Goal: Transaction & Acquisition: Purchase product/service

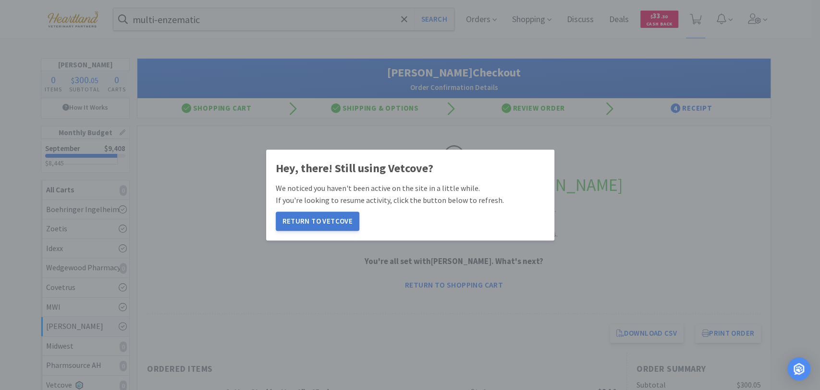
click at [331, 221] on button "Return to Vetcove" at bounding box center [318, 220] width 84 height 19
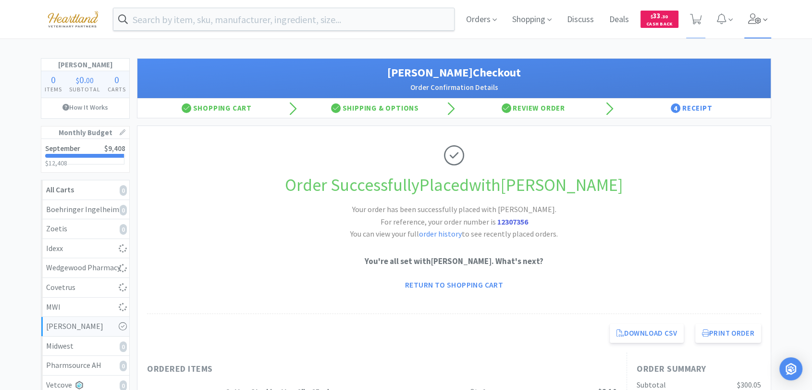
click at [750, 24] on icon at bounding box center [754, 18] width 13 height 11
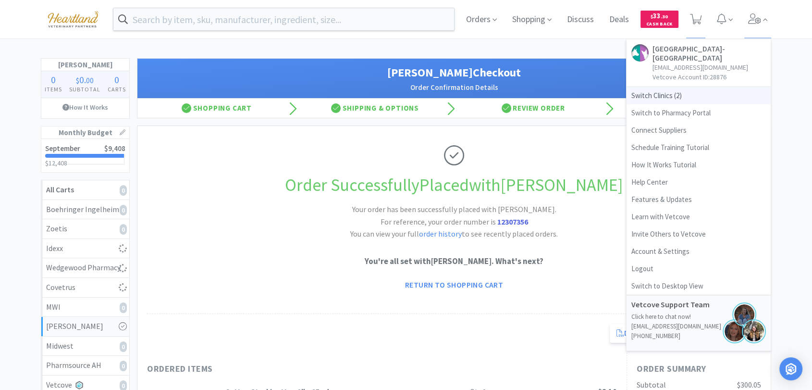
click at [657, 99] on span "Switch Clinics ( 2 )" at bounding box center [698, 95] width 144 height 17
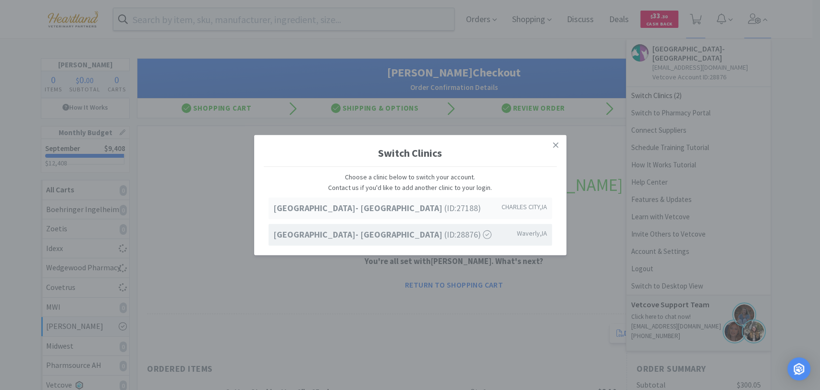
click at [411, 214] on span "[GEOGRAPHIC_DATA]- [GEOGRAPHIC_DATA] (ID: 27188 )" at bounding box center [376, 208] width 207 height 14
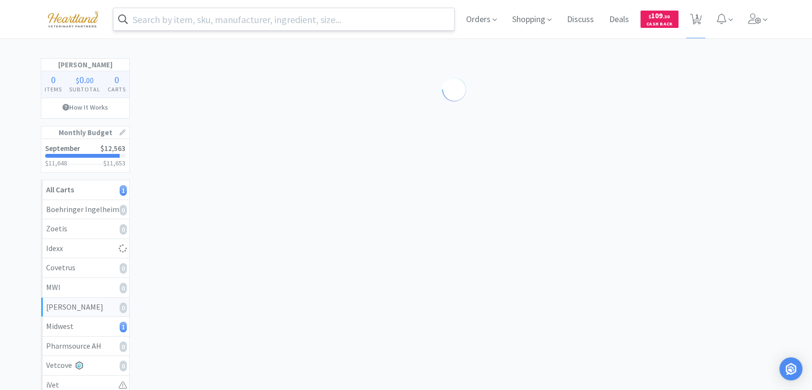
click at [289, 21] on input "text" at bounding box center [283, 19] width 341 height 22
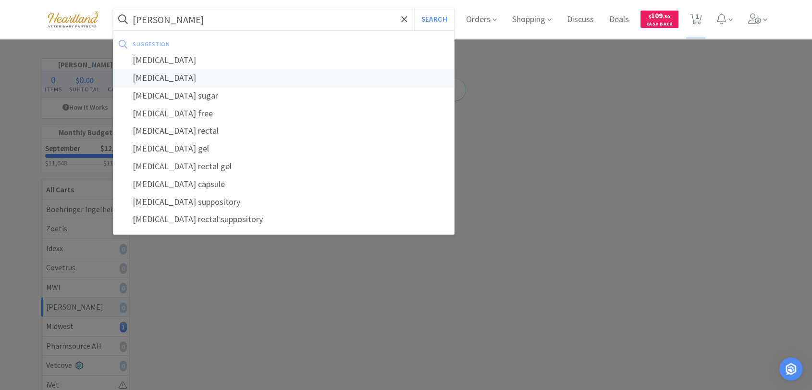
type input "[PERSON_NAME]"
click at [199, 77] on div "[MEDICAL_DATA]" at bounding box center [283, 78] width 341 height 18
select select "1"
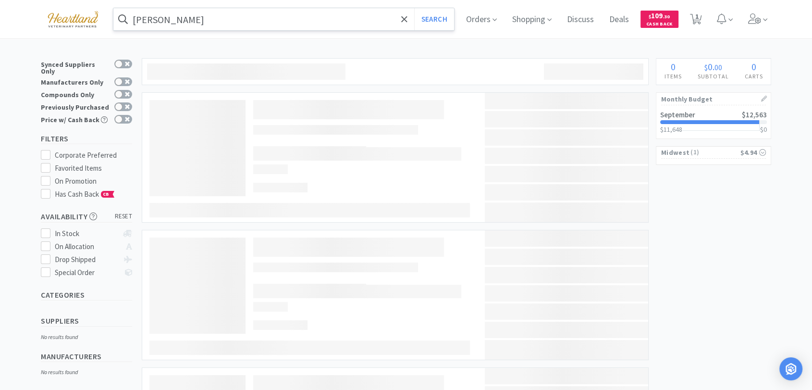
type input "[MEDICAL_DATA]"
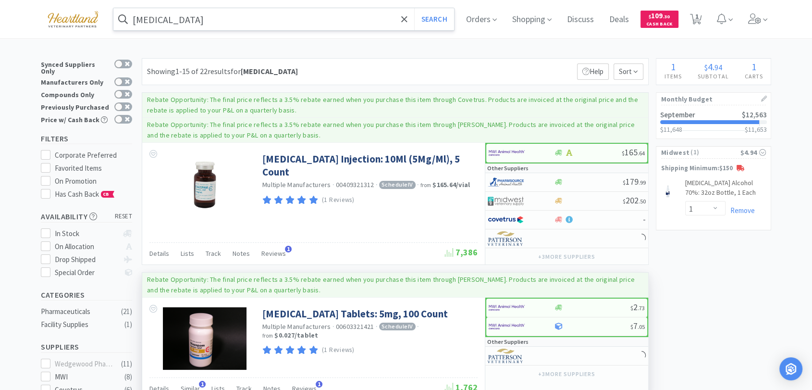
scroll to position [53, 0]
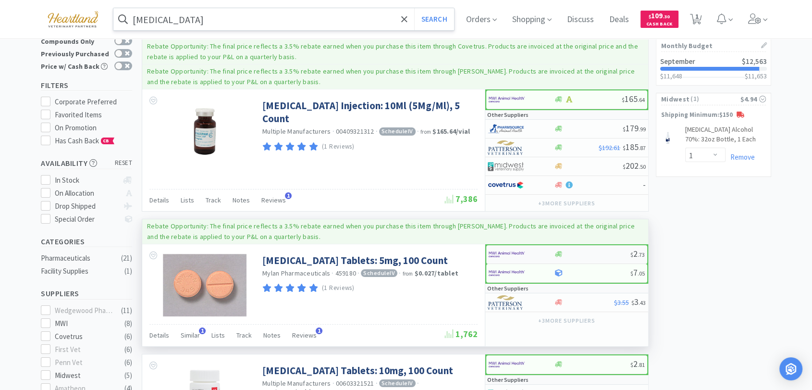
click at [499, 250] on img at bounding box center [506, 254] width 36 height 14
select select "1"
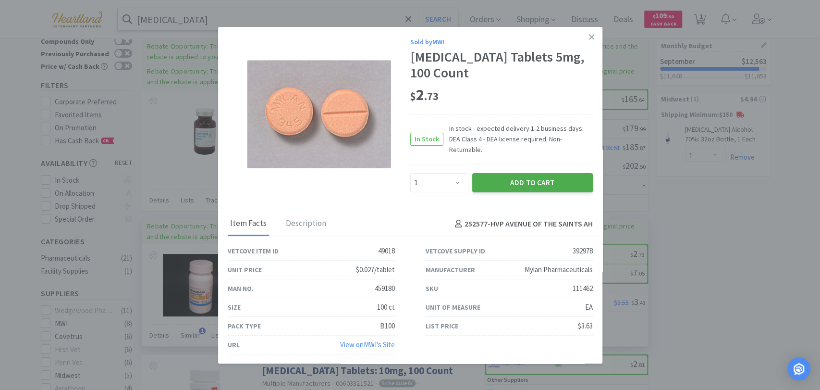
click at [515, 178] on button "Add to Cart" at bounding box center [532, 182] width 121 height 19
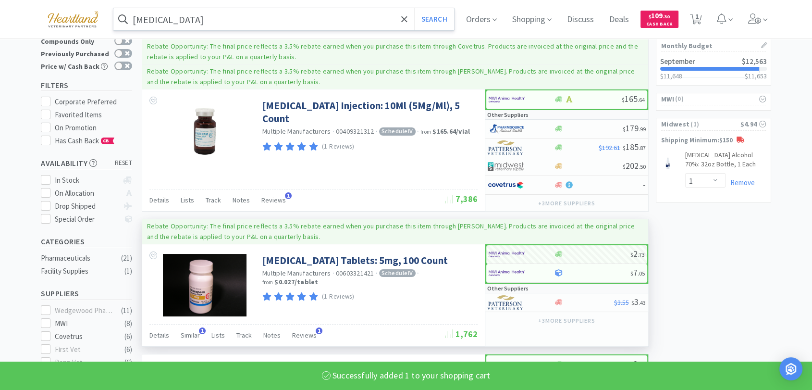
select select "1"
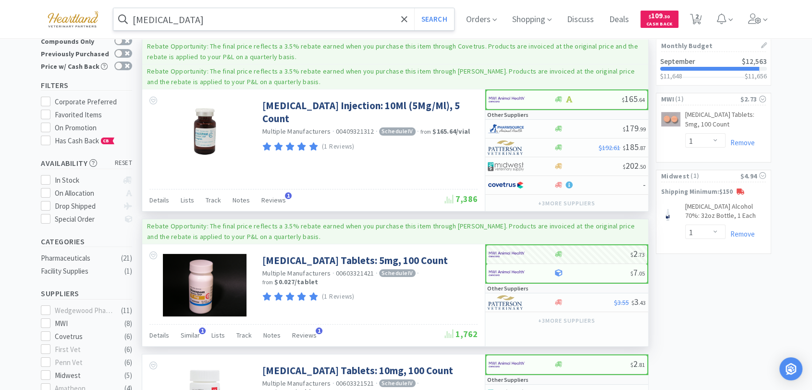
drag, startPoint x: 425, startPoint y: 168, endPoint x: 396, endPoint y: 186, distance: 33.9
click at [425, 168] on div "[MEDICAL_DATA] Injection: 10Ml (5Mg/Ml), 5 Count Multiple Manufacturers · 00409…" at bounding box center [313, 129] width 342 height 80
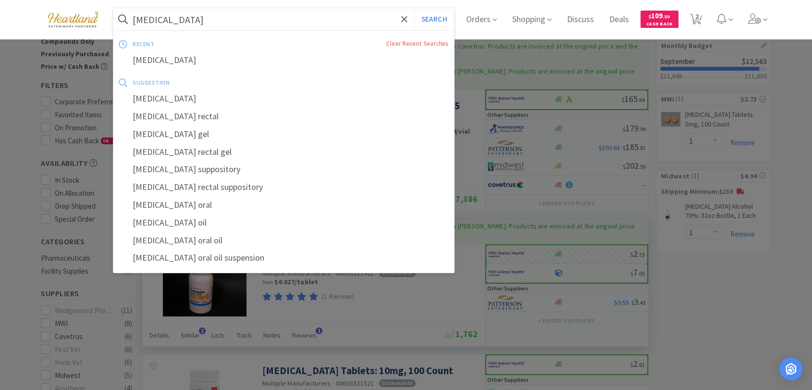
drag, startPoint x: 220, startPoint y: 22, endPoint x: 215, endPoint y: 22, distance: 5.3
click at [220, 22] on input "[MEDICAL_DATA]" at bounding box center [283, 19] width 341 height 22
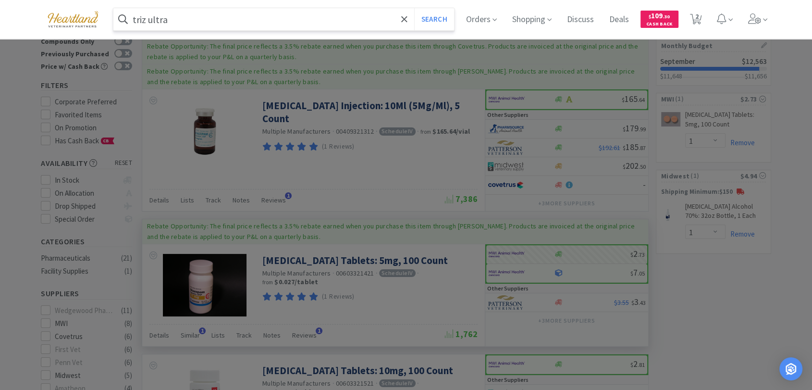
type input "triz ultra"
click at [414, 8] on button "Search" at bounding box center [434, 19] width 40 height 22
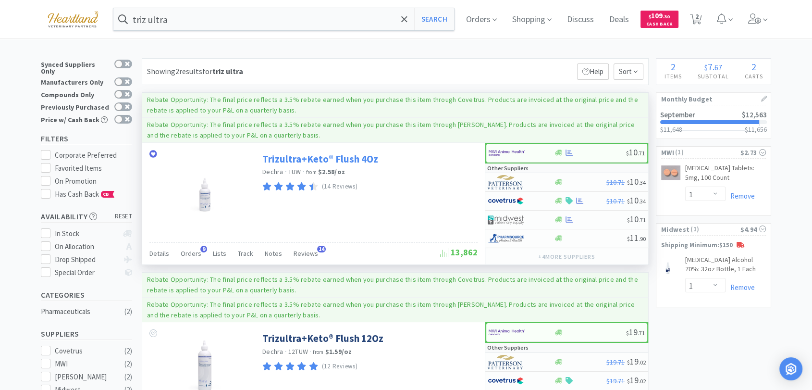
click at [310, 158] on link "Trizultra+Keto® Flush 4Oz" at bounding box center [320, 158] width 116 height 13
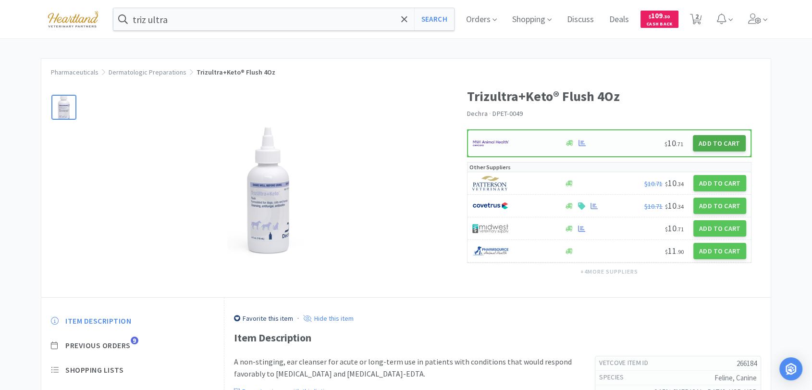
click at [704, 140] on button "Add to Cart" at bounding box center [719, 143] width 53 height 16
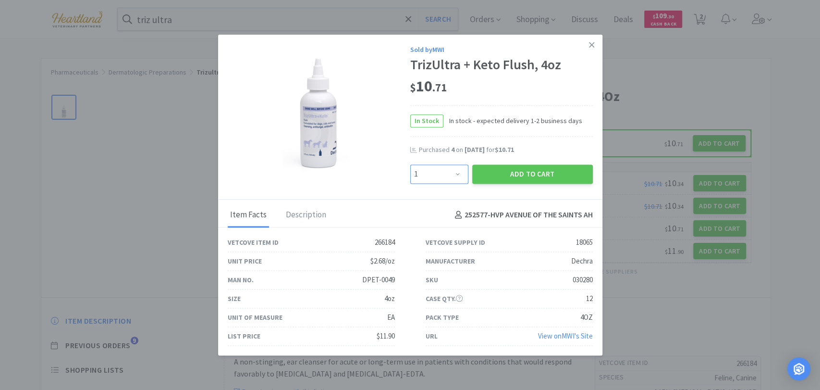
drag, startPoint x: 454, startPoint y: 175, endPoint x: 454, endPoint y: 170, distance: 5.3
click at [454, 175] on select "Enter Quantity 1 2 3 4 5 6 7 8 9 10 11 12 13 14 15 16 17 18 19 20 Enter Quantity" at bounding box center [439, 173] width 58 height 19
select select "4"
click at [410, 164] on select "Enter Quantity 1 2 3 4 5 6 7 8 9 10 11 12 13 14 15 16 17 18 19 20 Enter Quantity" at bounding box center [439, 173] width 58 height 19
drag, startPoint x: 521, startPoint y: 169, endPoint x: 519, endPoint y: 159, distance: 10.7
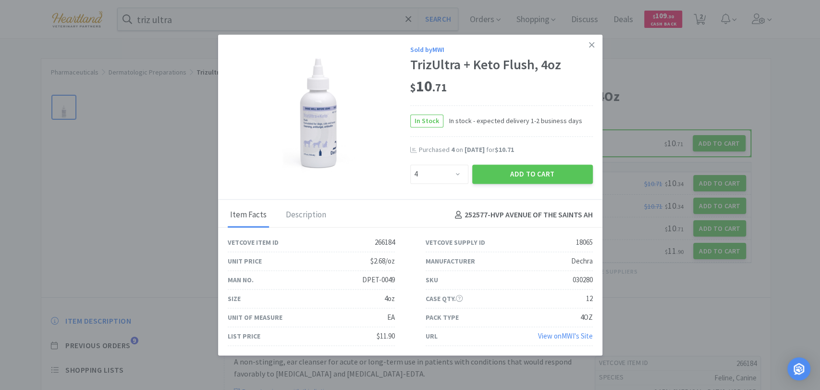
click at [521, 170] on button "Add to Cart" at bounding box center [532, 173] width 121 height 19
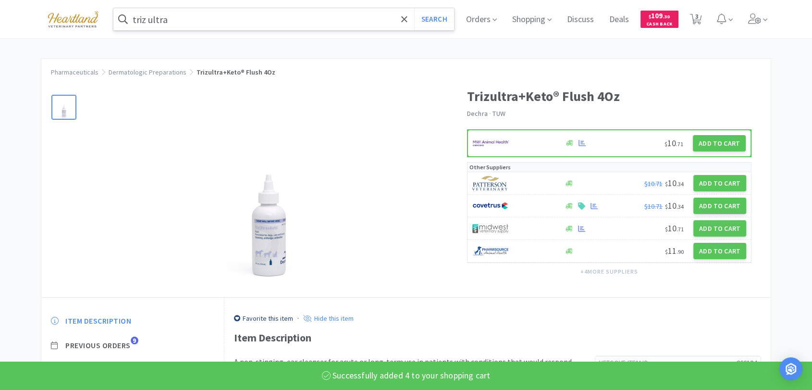
click at [183, 20] on input "triz ultra" at bounding box center [283, 19] width 341 height 22
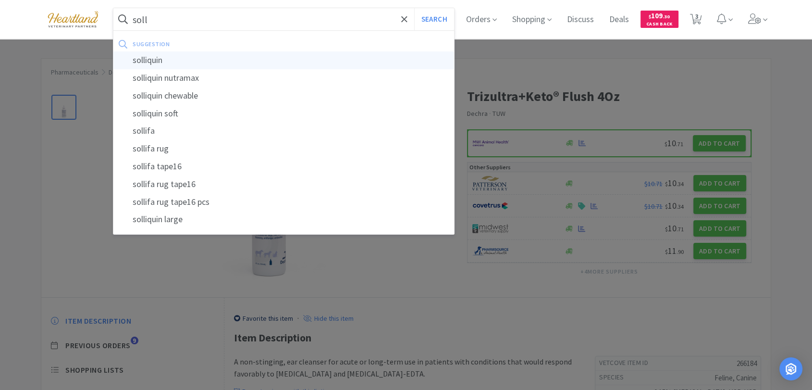
click at [187, 57] on div "solliquin" at bounding box center [283, 60] width 341 height 18
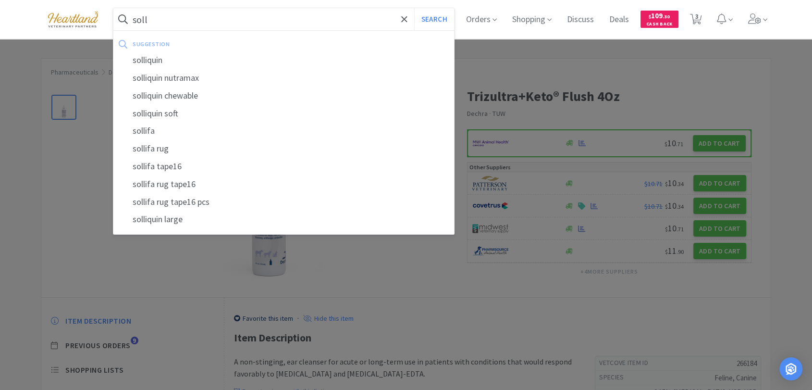
type input "solliquin"
select select "1"
select select "4"
select select "1"
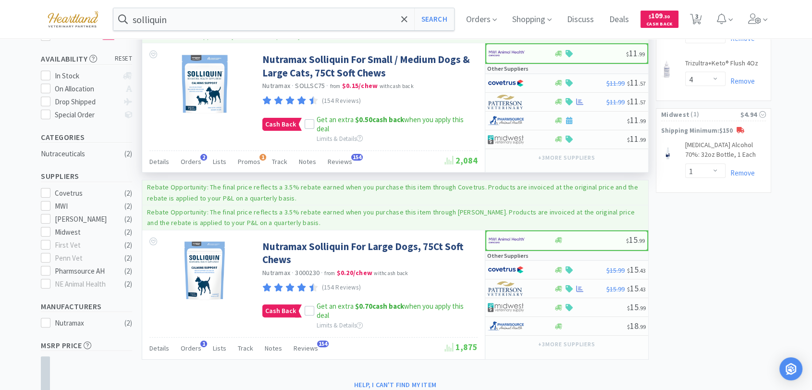
scroll to position [160, 0]
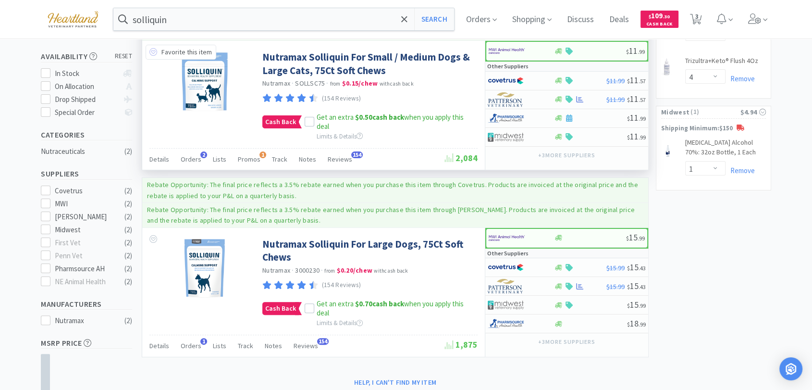
click at [154, 54] on icon at bounding box center [153, 52] width 8 height 8
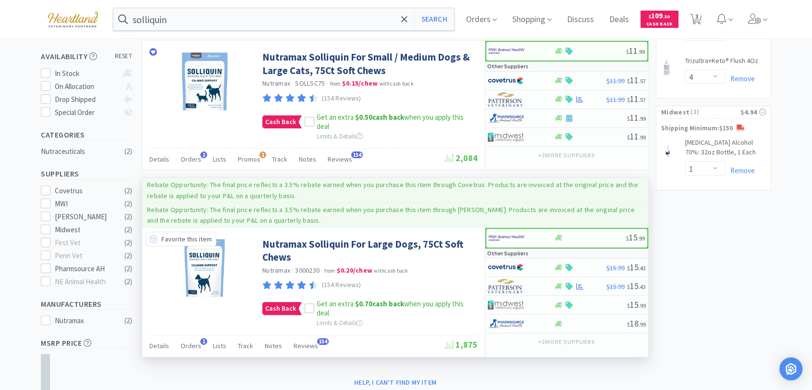
click at [154, 240] on icon at bounding box center [153, 239] width 8 height 8
click at [310, 308] on icon at bounding box center [309, 308] width 7 height 7
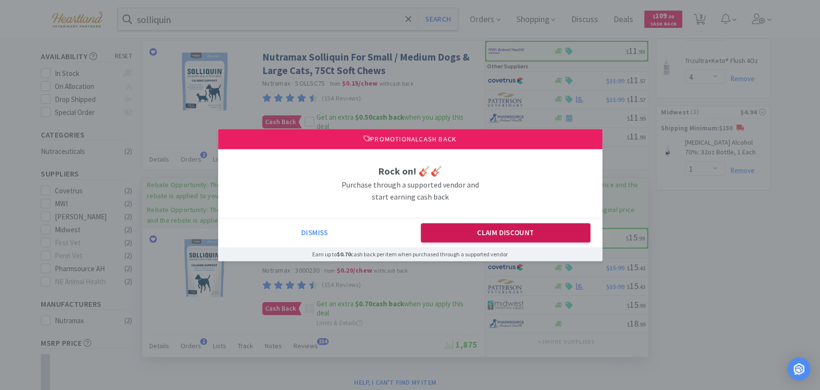
click at [533, 230] on button "Claim Discount" at bounding box center [506, 232] width 170 height 19
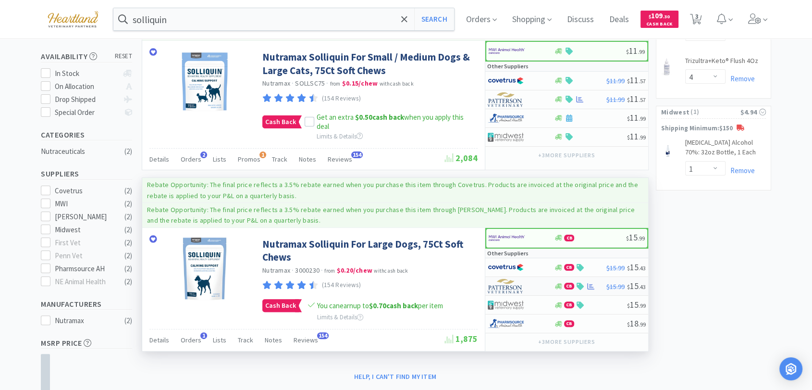
click at [496, 284] on img at bounding box center [506, 286] width 36 height 14
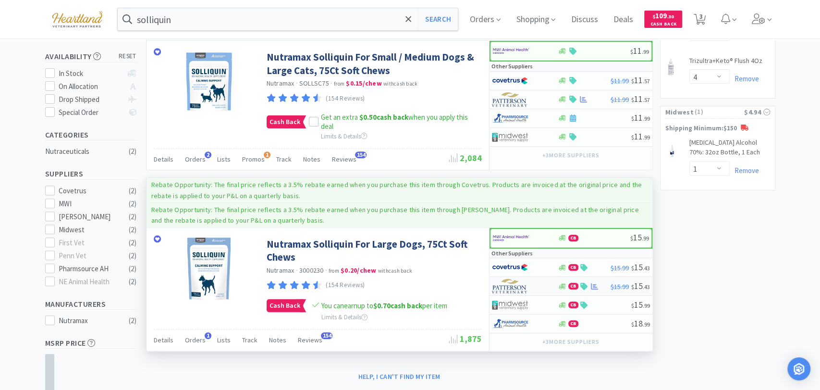
select select "1"
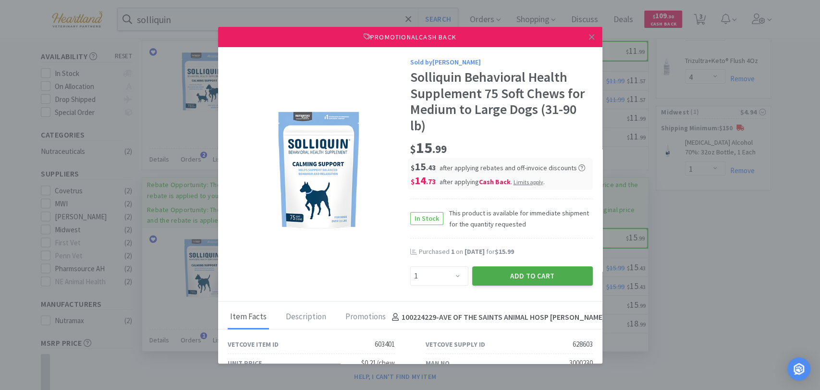
click at [515, 275] on button "Add to Cart" at bounding box center [532, 275] width 121 height 19
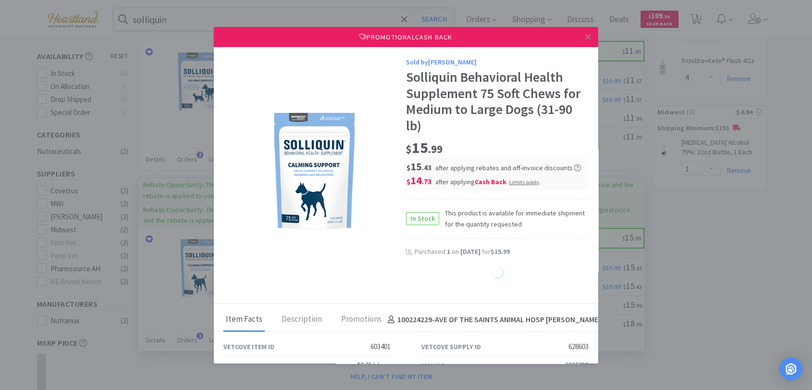
select select "1"
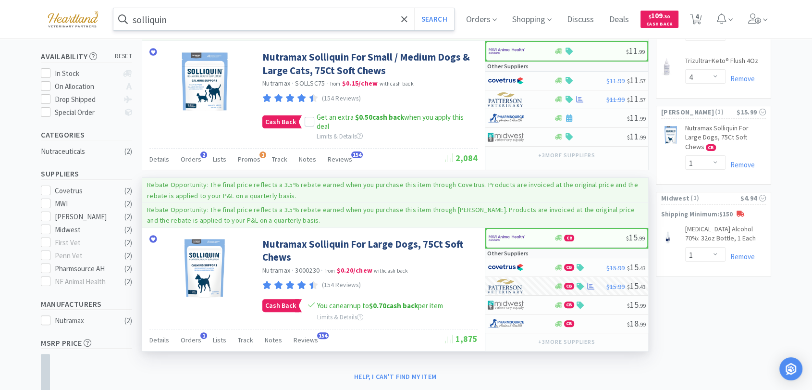
click at [281, 20] on input "solliquin" at bounding box center [283, 19] width 341 height 22
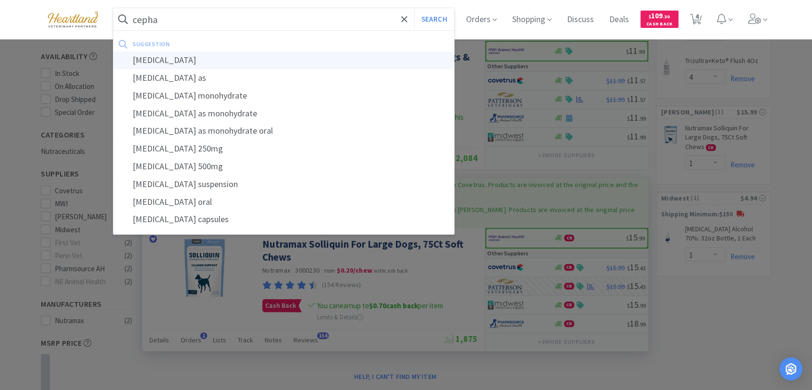
click at [262, 57] on div "[MEDICAL_DATA]" at bounding box center [283, 60] width 341 height 18
type input "[MEDICAL_DATA]"
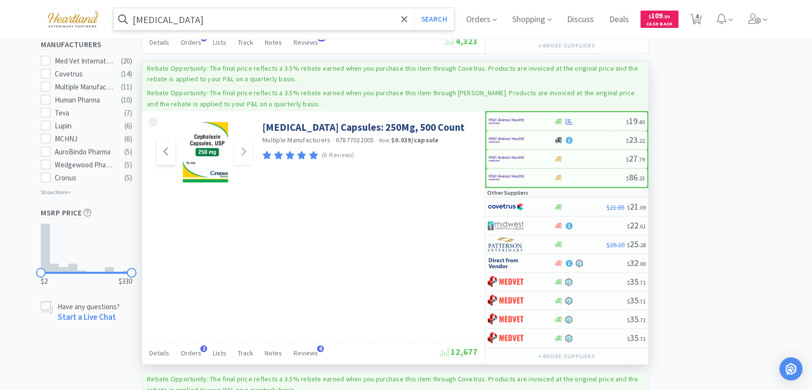
scroll to position [480, 0]
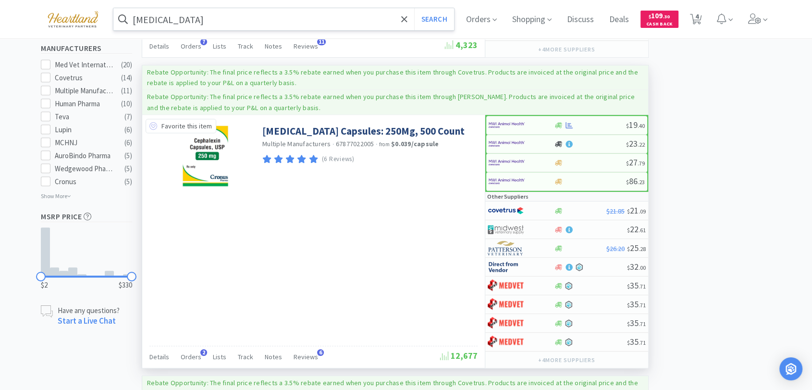
click at [153, 123] on icon at bounding box center [153, 126] width 8 height 8
click at [502, 125] on img at bounding box center [506, 125] width 36 height 14
select select "1"
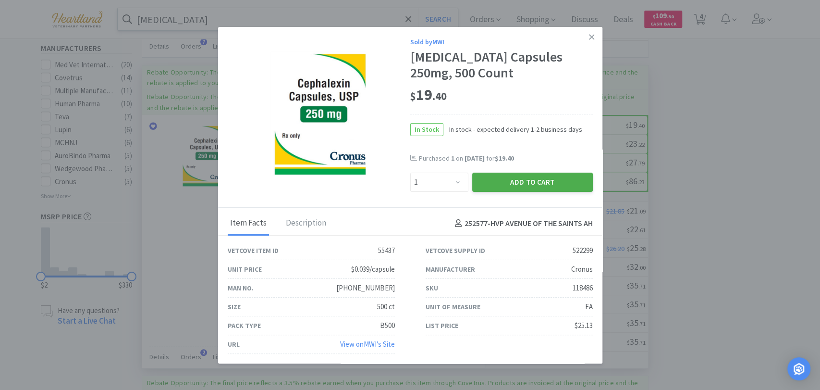
click at [545, 182] on button "Add to Cart" at bounding box center [532, 181] width 121 height 19
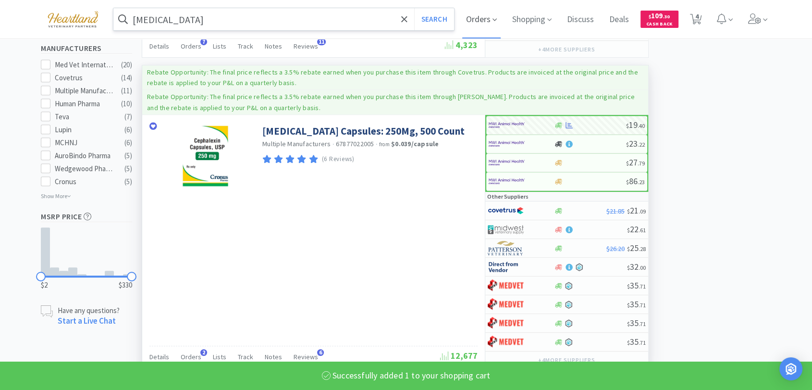
select select "1"
select select "4"
click at [205, 21] on input "[MEDICAL_DATA]" at bounding box center [283, 19] width 341 height 22
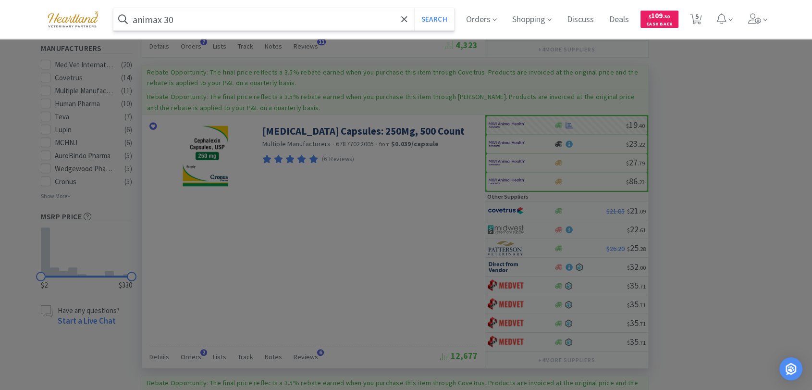
type input "animax 30"
click at [414, 8] on button "Search" at bounding box center [434, 19] width 40 height 22
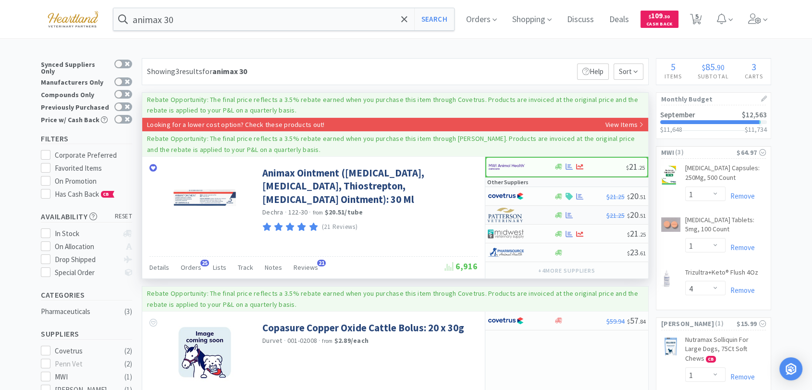
click at [496, 216] on img at bounding box center [506, 214] width 36 height 14
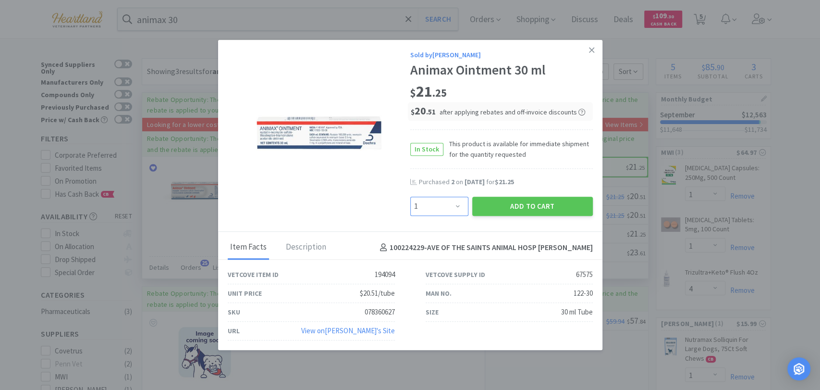
click at [456, 203] on select "Enter Quantity 1 2 3 4 5 6 7 8 9 10 11 12 13 14 15 16 17 18 19 20 Enter Quantity" at bounding box center [439, 205] width 58 height 19
select select "2"
click at [410, 196] on select "Enter Quantity 1 2 3 4 5 6 7 8 9 10 11 12 13 14 15 16 17 18 19 20 Enter Quantity" at bounding box center [439, 205] width 58 height 19
click at [542, 207] on button "Add to Cart" at bounding box center [532, 205] width 121 height 19
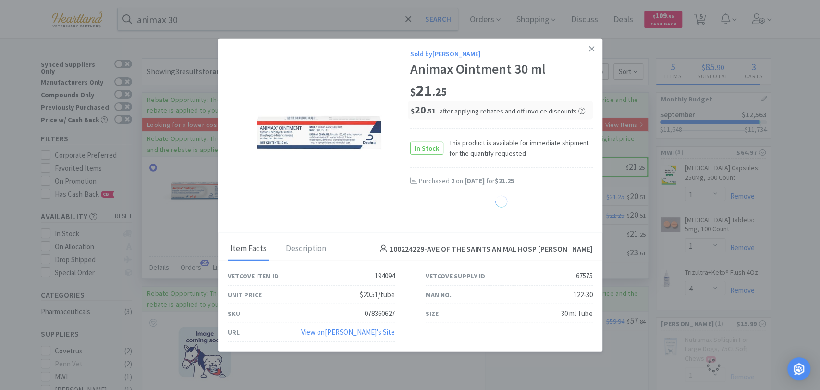
select select "2"
select select "1"
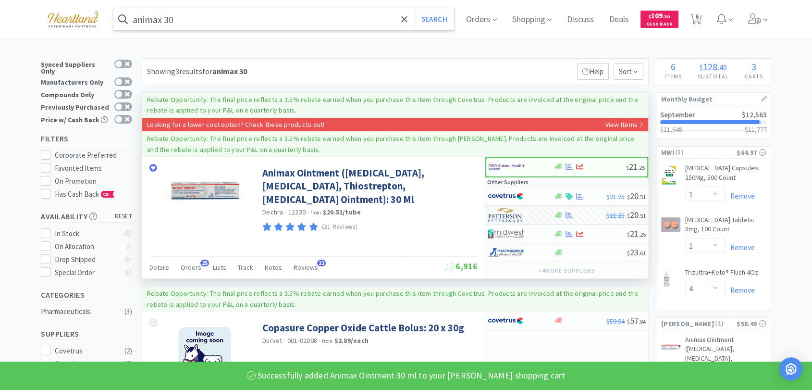
click at [270, 12] on input "animax 30" at bounding box center [283, 19] width 341 height 22
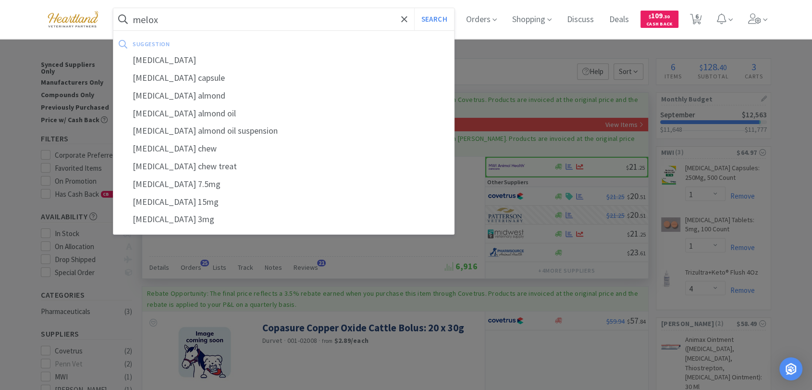
type input "melox"
click at [414, 8] on button "Search" at bounding box center [434, 19] width 40 height 22
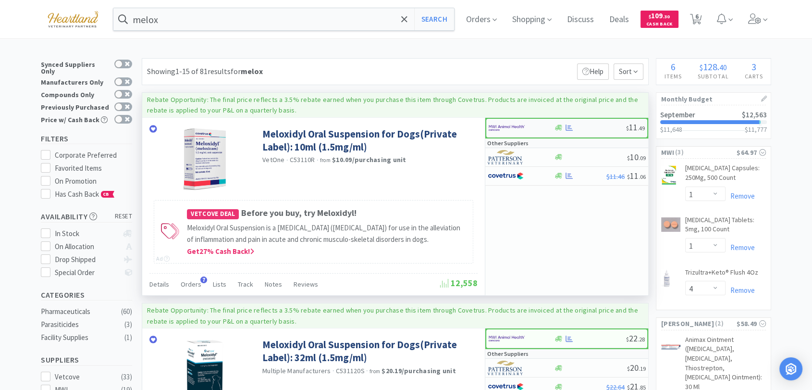
click at [506, 122] on img at bounding box center [506, 128] width 36 height 14
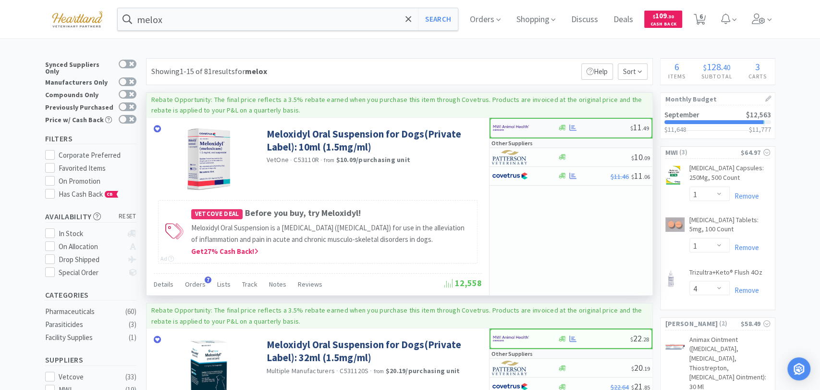
select select "1"
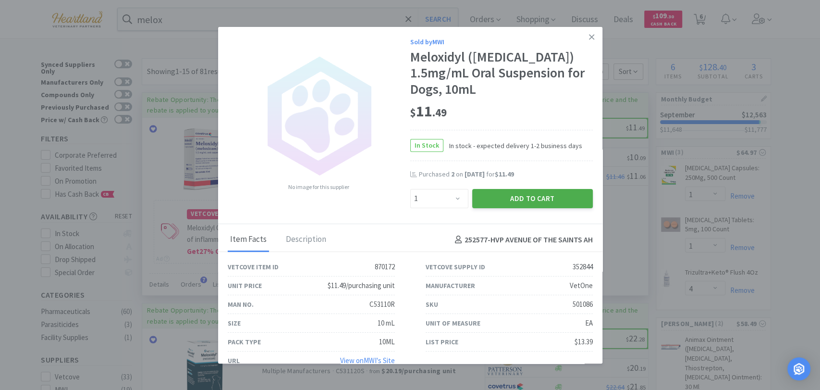
click at [529, 199] on button "Add to Cart" at bounding box center [532, 198] width 121 height 19
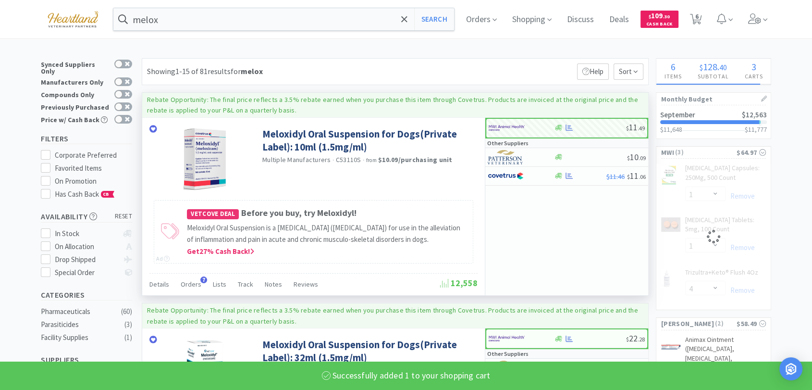
select select "1"
select select "4"
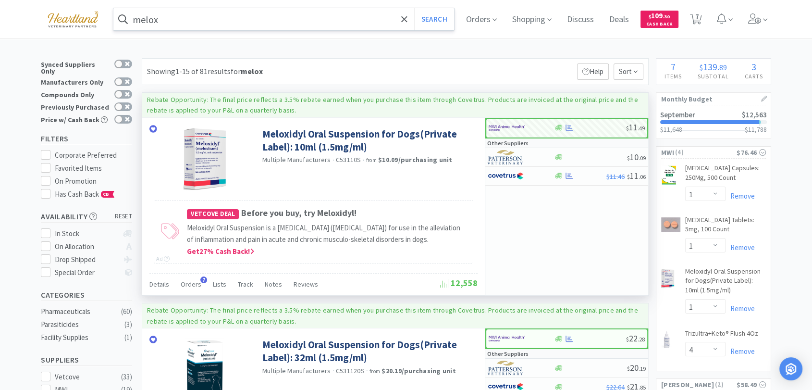
click at [191, 21] on input "melox" at bounding box center [283, 19] width 341 height 22
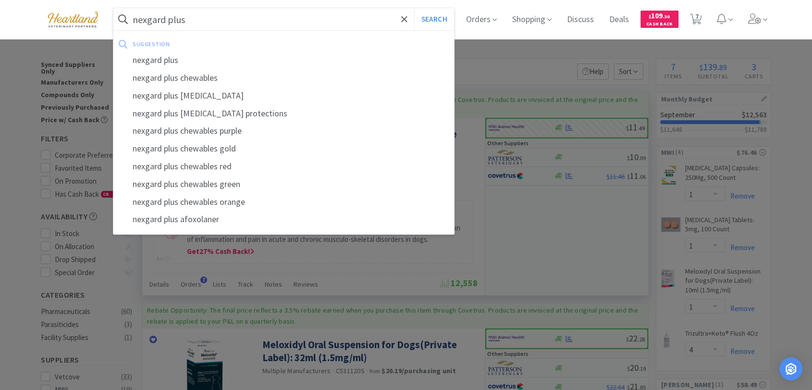
type input "nexgard plus"
click at [414, 8] on button "Search" at bounding box center [434, 19] width 40 height 22
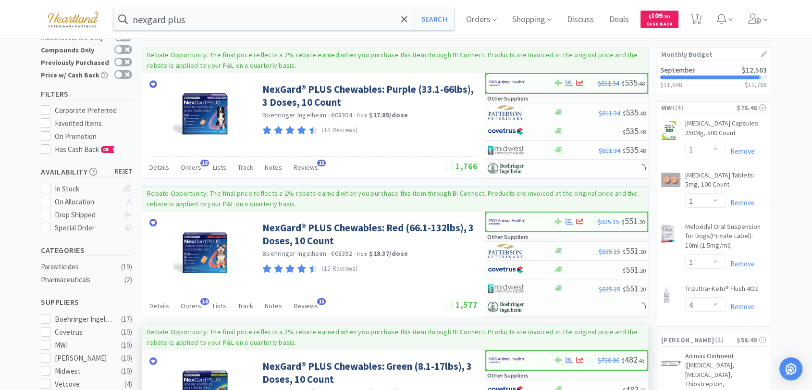
scroll to position [107, 0]
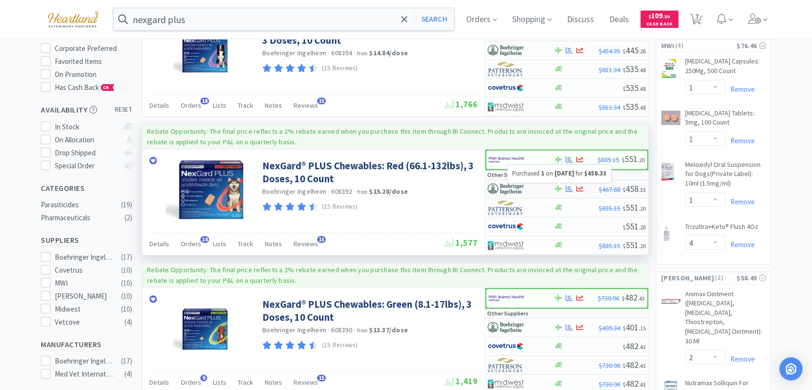
click at [569, 186] on icon at bounding box center [568, 188] width 7 height 6
select select "1"
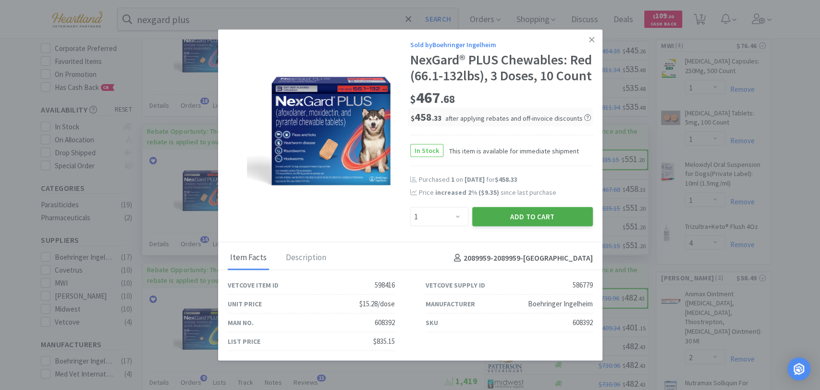
click at [566, 226] on button "Add to Cart" at bounding box center [532, 216] width 121 height 19
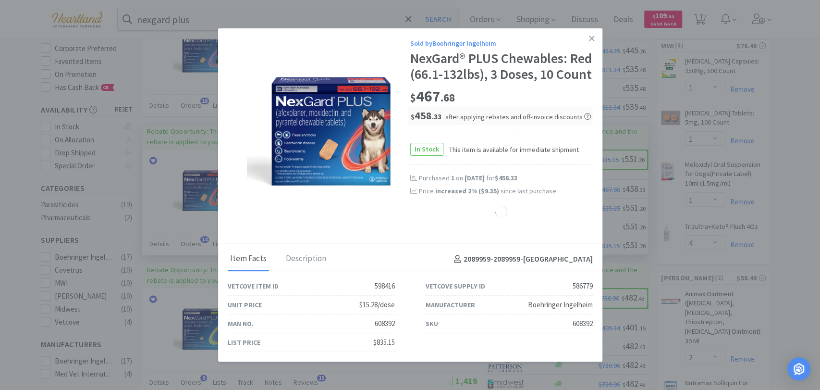
select select "1"
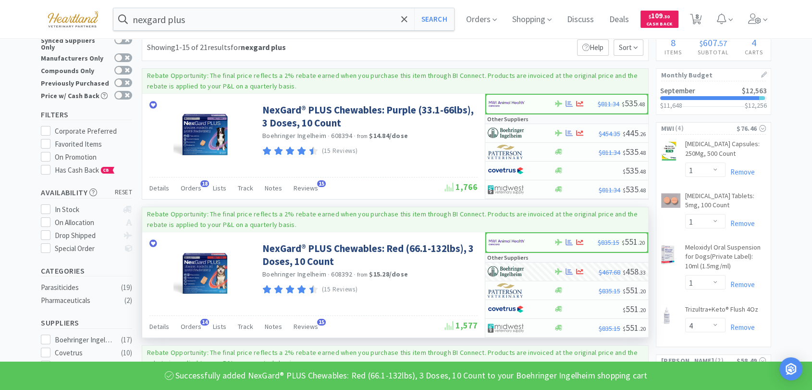
scroll to position [0, 0]
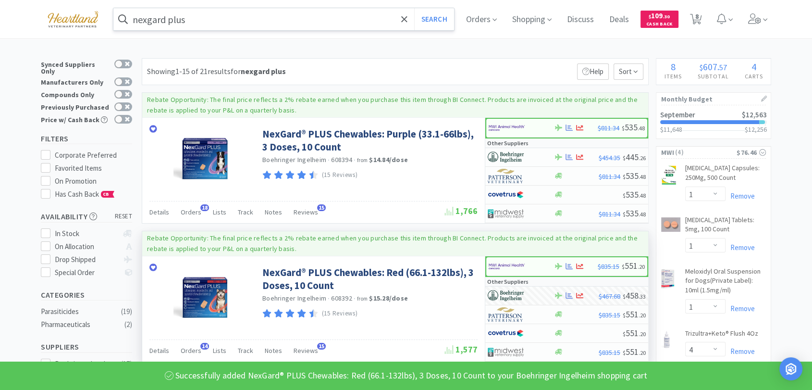
click at [229, 25] on input "nexgard plus" at bounding box center [283, 19] width 341 height 22
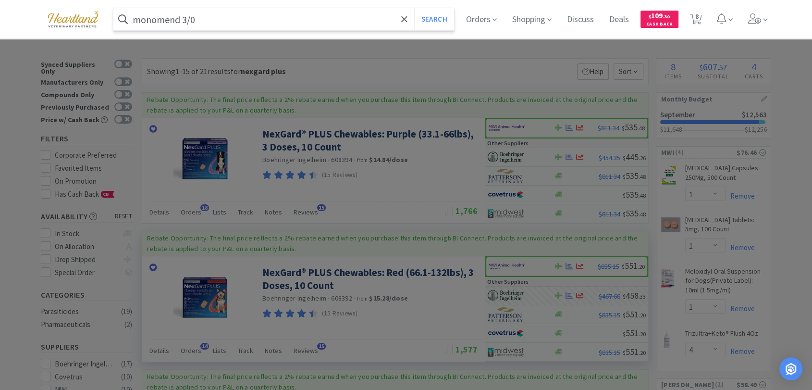
type input "monomend 3/0"
click at [414, 8] on button "Search" at bounding box center [434, 19] width 40 height 22
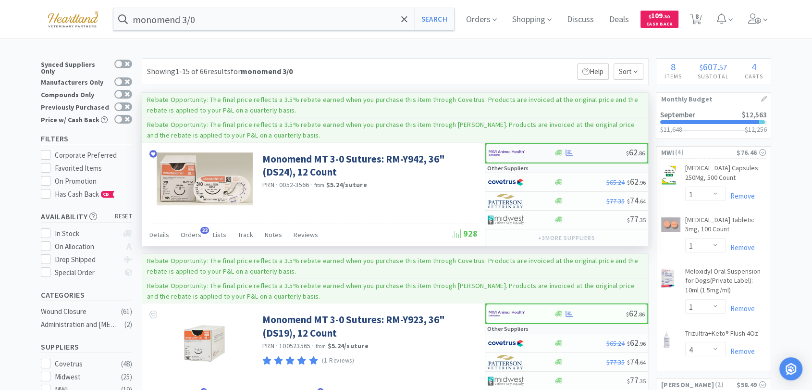
click at [500, 153] on img at bounding box center [506, 153] width 36 height 14
select select "1"
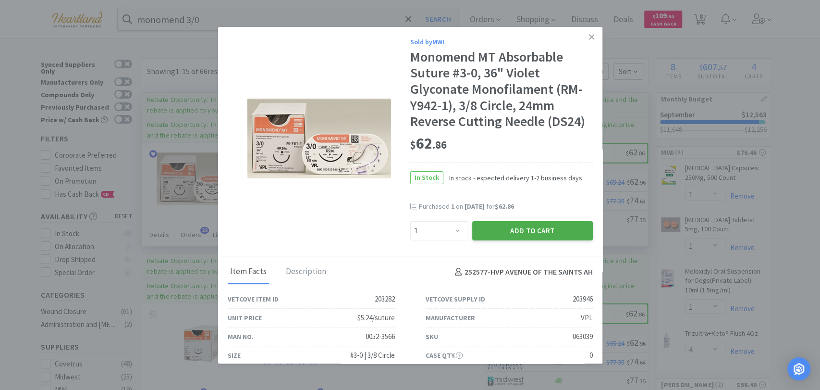
click at [497, 227] on button "Add to Cart" at bounding box center [532, 230] width 121 height 19
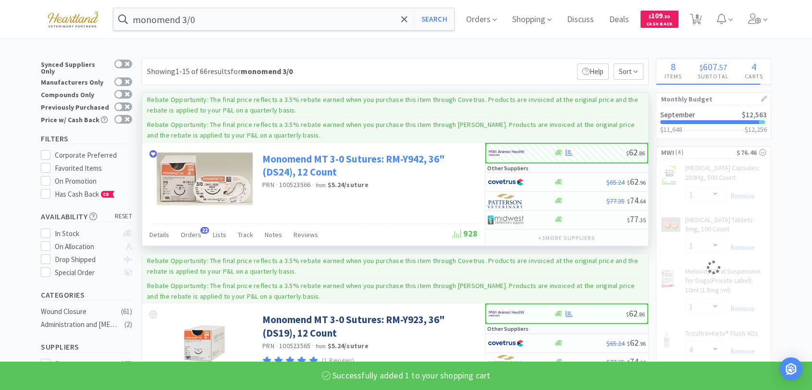
select select "1"
select select "4"
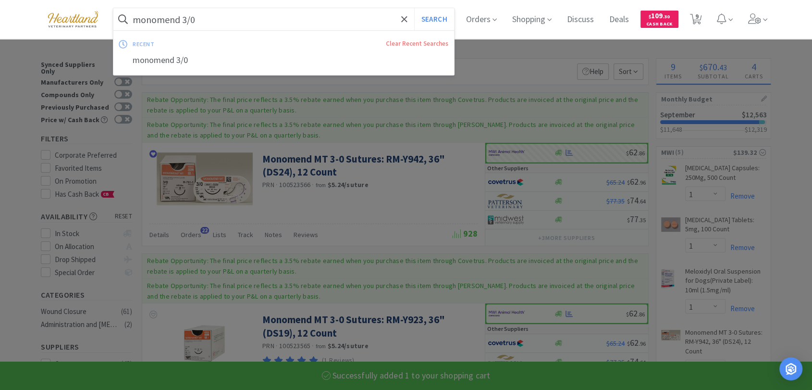
click at [249, 10] on input "monomend 3/0" at bounding box center [283, 19] width 341 height 22
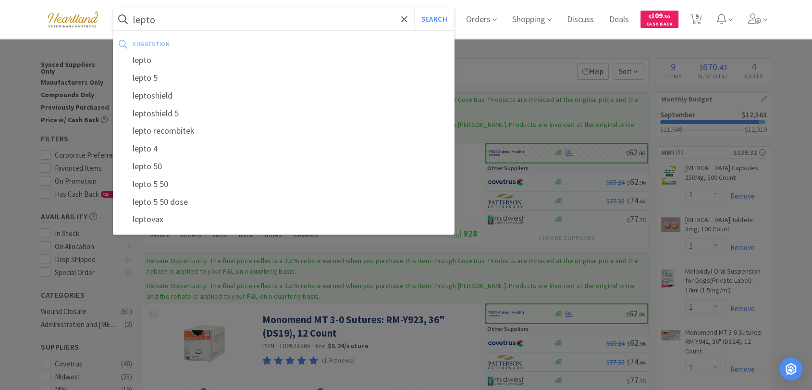
type input "lepto"
click at [414, 8] on button "Search" at bounding box center [434, 19] width 40 height 22
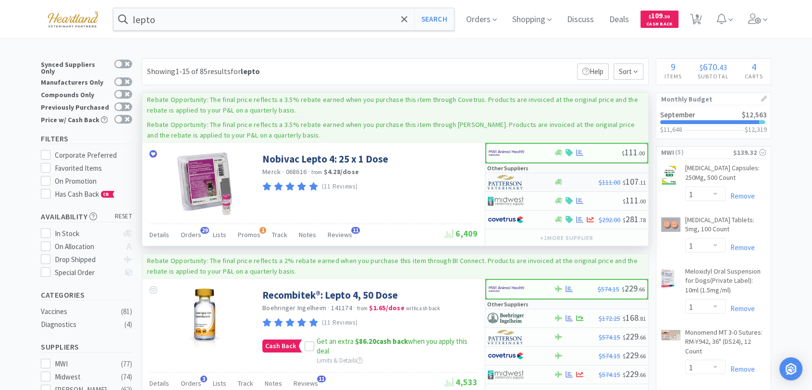
click at [512, 175] on img at bounding box center [506, 182] width 36 height 14
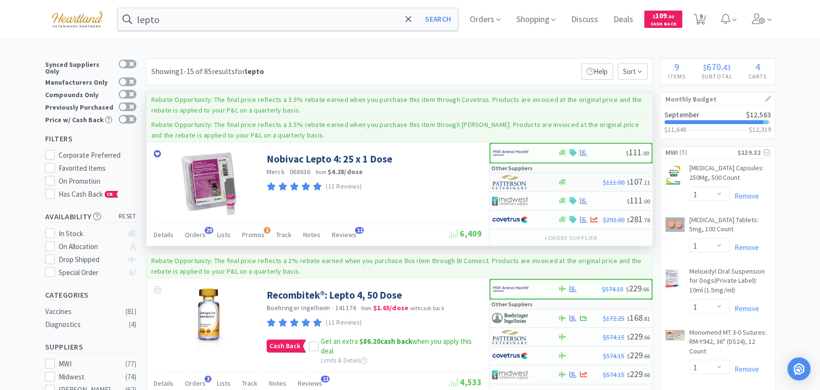
select select "1"
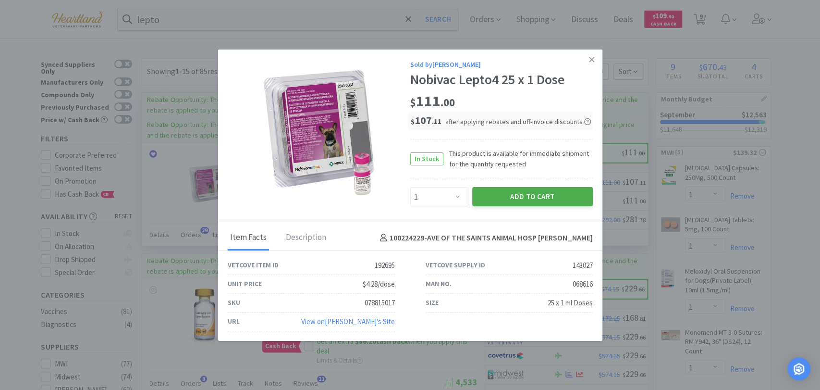
click at [515, 200] on button "Add to Cart" at bounding box center [532, 196] width 121 height 19
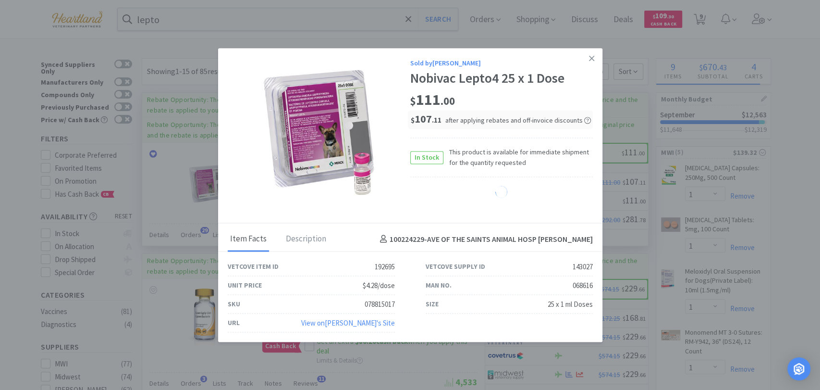
select select "1"
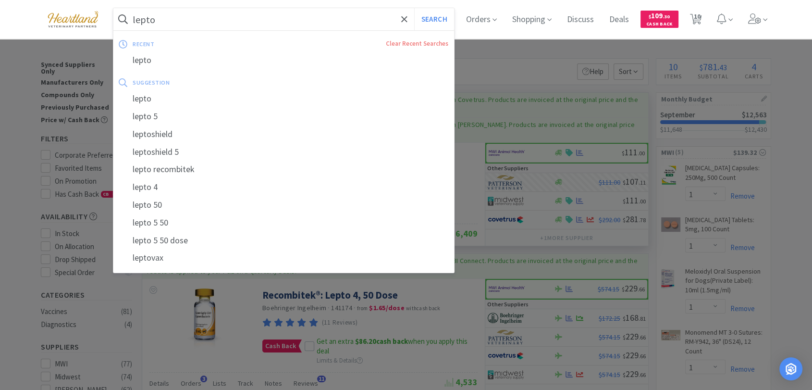
click at [280, 11] on input "lepto" at bounding box center [283, 19] width 341 height 22
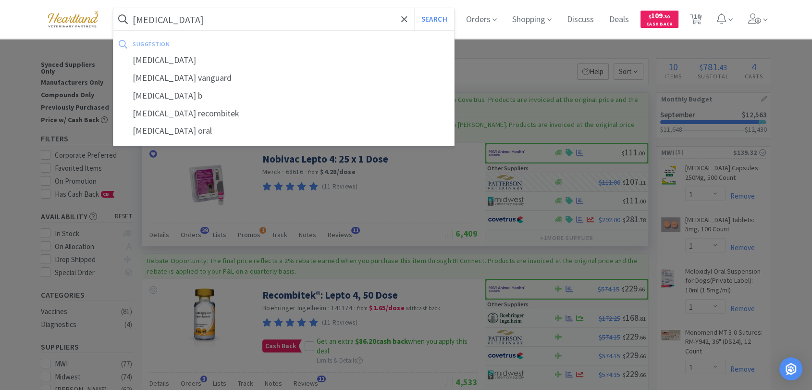
type input "[MEDICAL_DATA]"
click at [414, 8] on button "Search" at bounding box center [434, 19] width 40 height 22
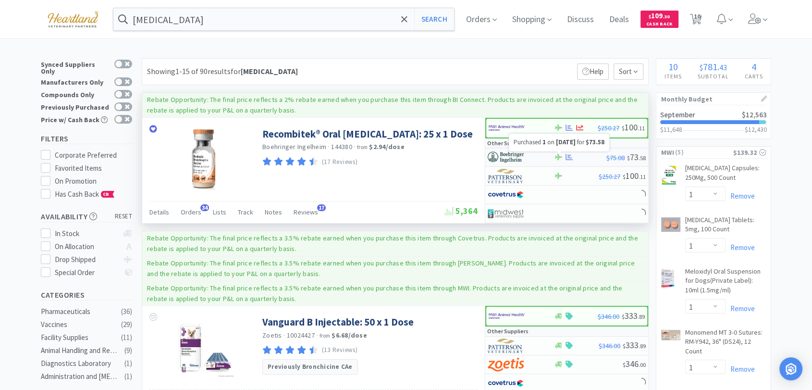
click at [570, 157] on icon at bounding box center [568, 156] width 7 height 7
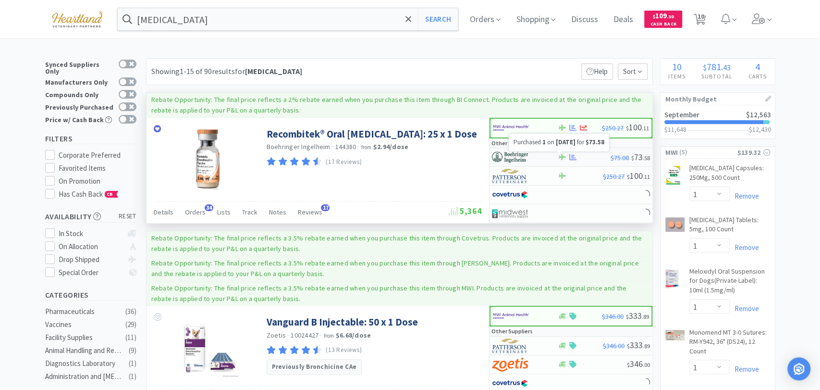
select select "1"
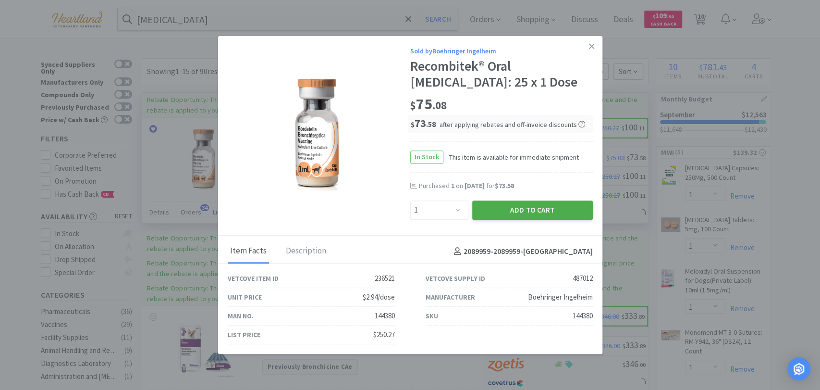
click at [557, 211] on button "Add to Cart" at bounding box center [532, 209] width 121 height 19
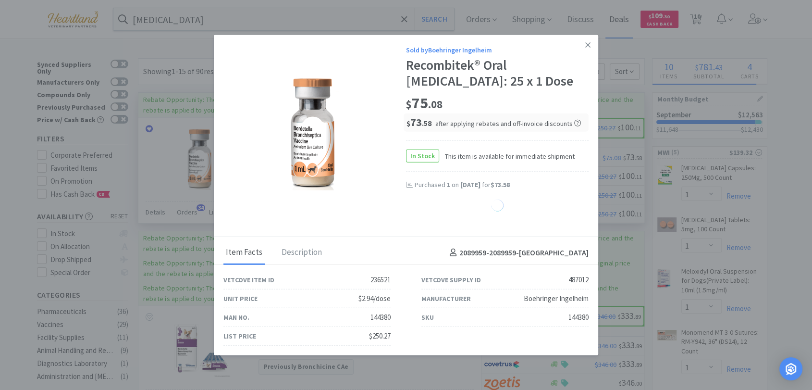
select select "1"
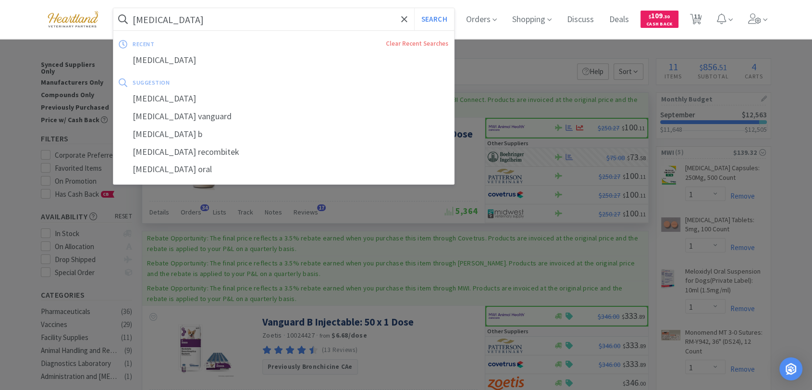
click at [271, 11] on input "[MEDICAL_DATA]" at bounding box center [283, 19] width 341 height 22
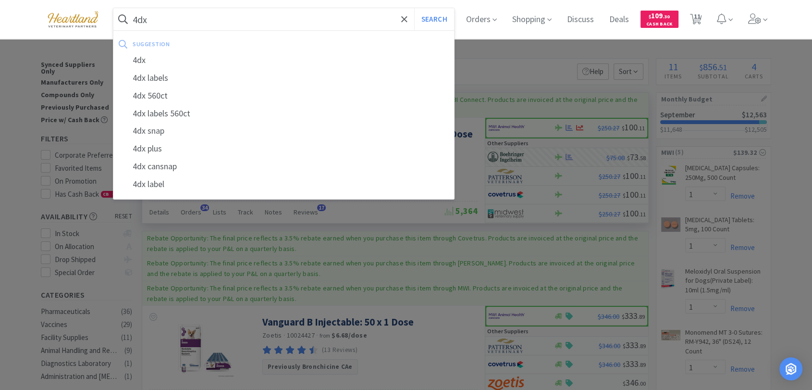
type input "4dx"
click at [414, 8] on button "Search" at bounding box center [434, 19] width 40 height 22
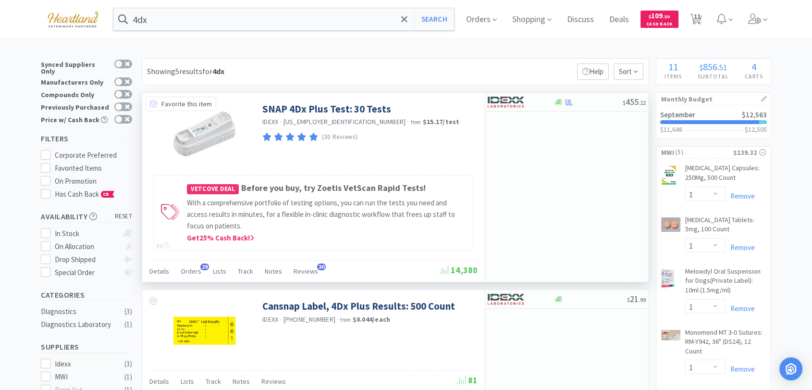
click at [153, 103] on icon at bounding box center [153, 104] width 8 height 8
click at [578, 101] on div at bounding box center [587, 101] width 69 height 7
select select "1"
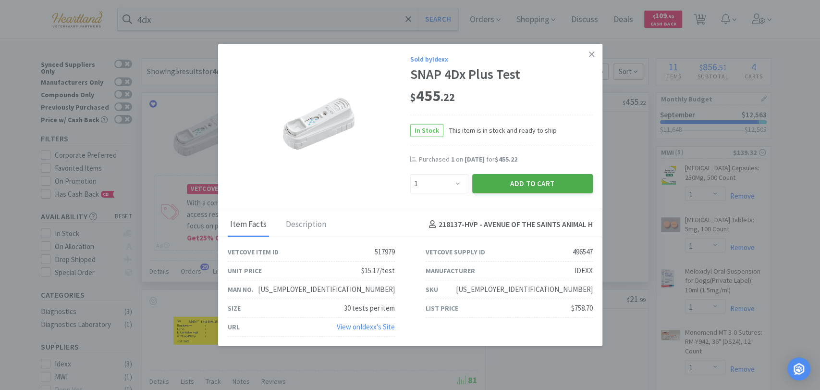
click at [568, 182] on button "Add to Cart" at bounding box center [532, 182] width 121 height 19
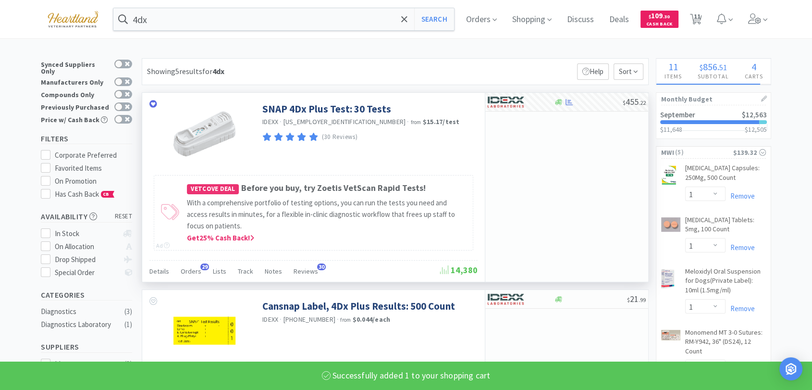
select select "1"
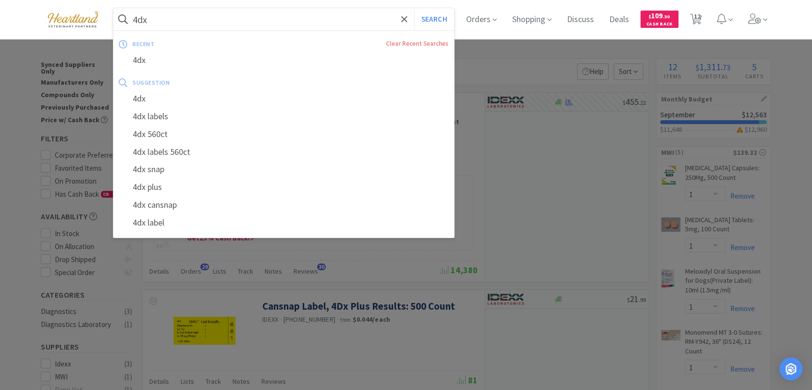
click at [274, 12] on input "4dx" at bounding box center [283, 19] width 341 height 22
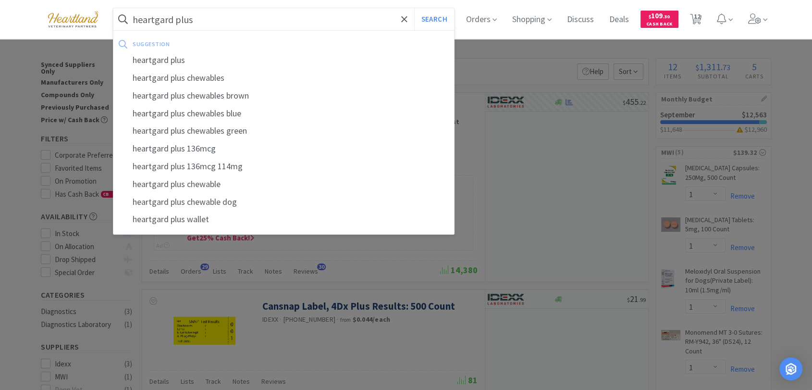
type input "heartgard plus"
click at [414, 8] on button "Search" at bounding box center [434, 19] width 40 height 22
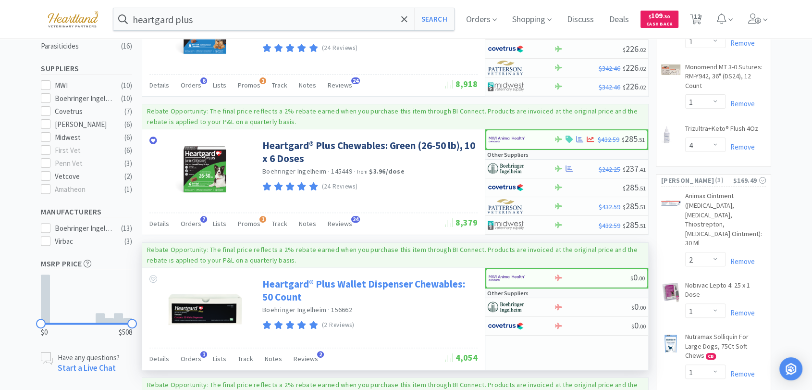
scroll to position [267, 0]
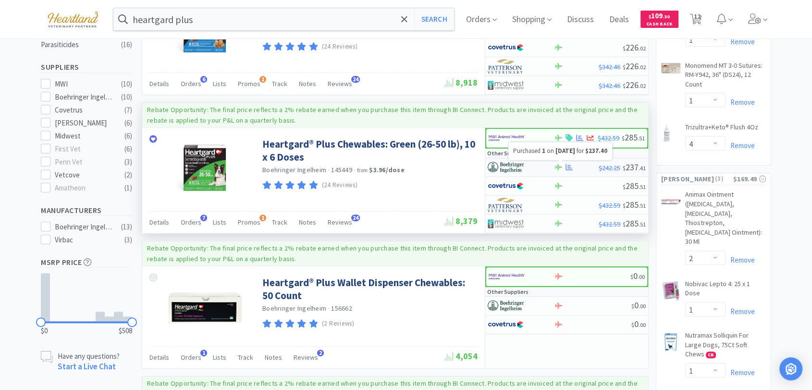
click at [569, 165] on icon at bounding box center [568, 167] width 7 height 6
select select "1"
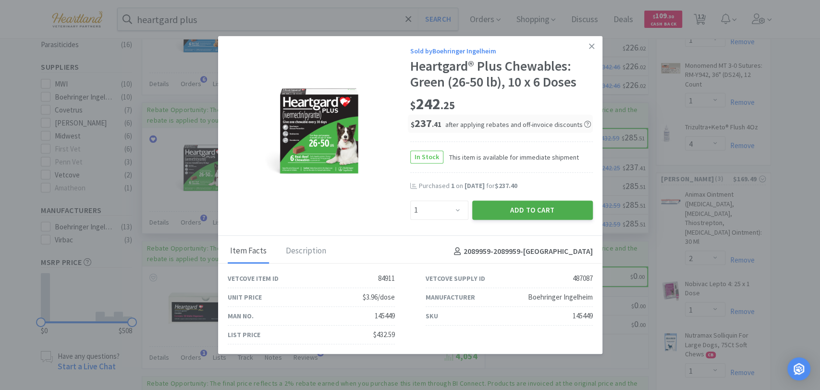
click at [566, 213] on button "Add to Cart" at bounding box center [532, 209] width 121 height 19
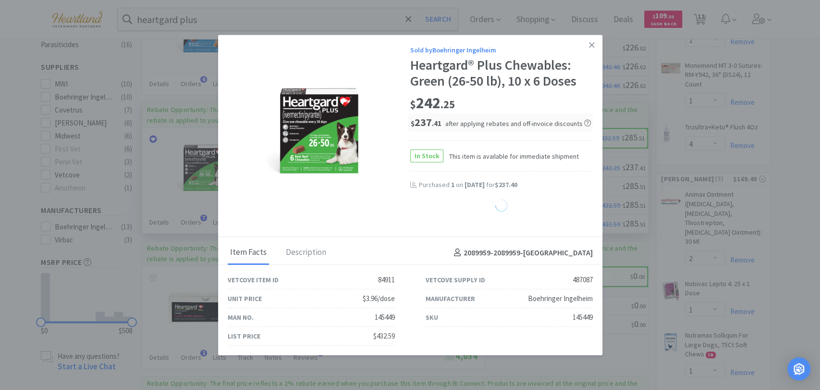
select select "1"
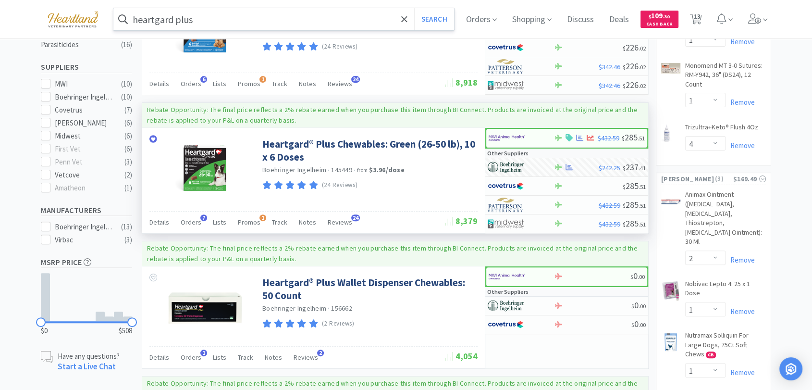
click at [291, 20] on input "heartgard plus" at bounding box center [283, 19] width 341 height 22
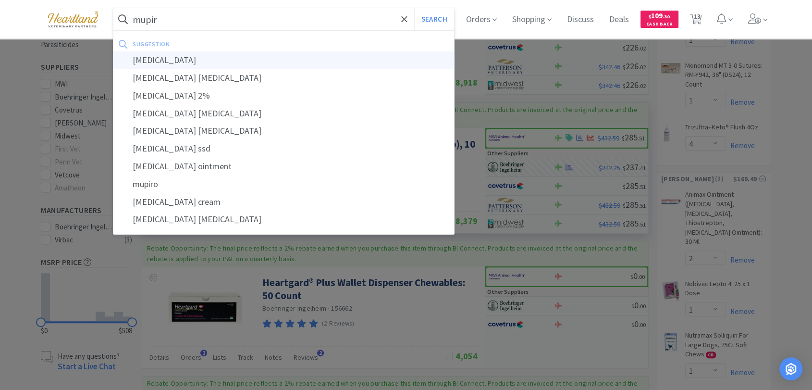
click at [227, 55] on div "[MEDICAL_DATA]" at bounding box center [283, 60] width 341 height 18
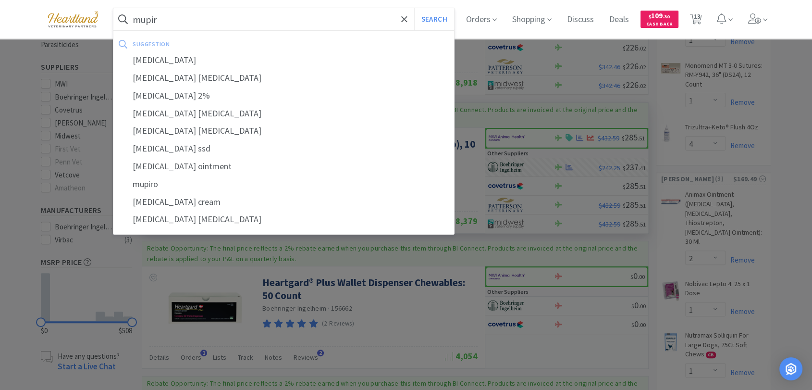
type input "[MEDICAL_DATA]"
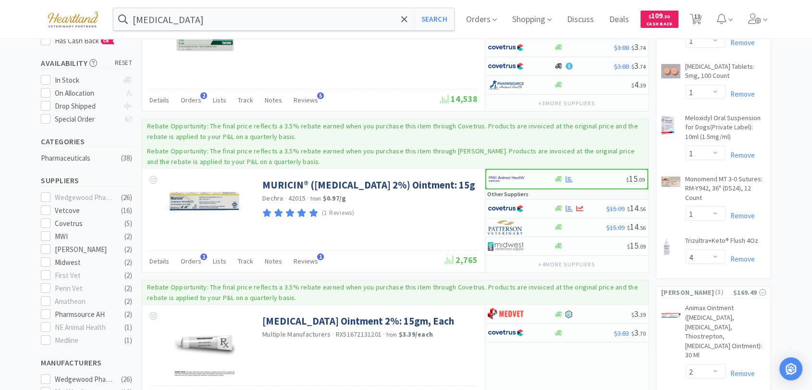
scroll to position [53, 0]
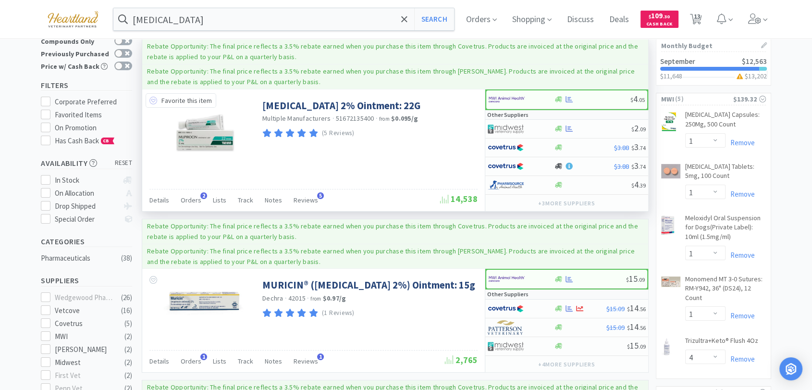
click at [151, 99] on icon at bounding box center [153, 101] width 8 height 8
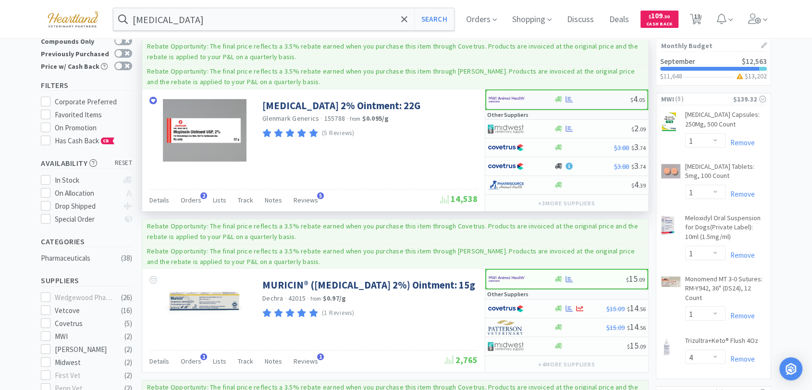
click at [500, 101] on img at bounding box center [506, 99] width 36 height 14
select select "1"
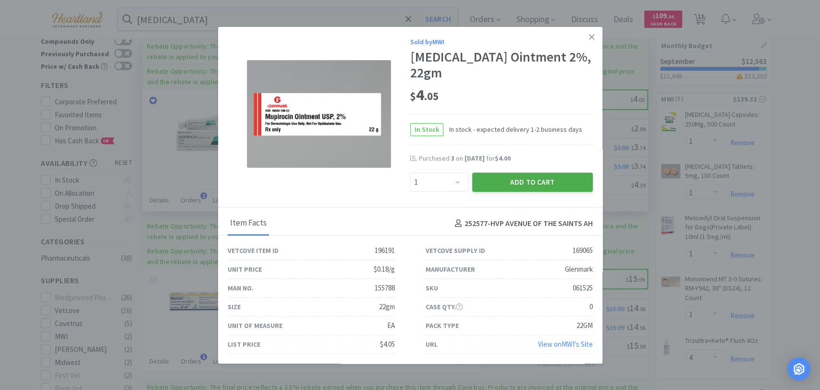
click at [534, 172] on button "Add to Cart" at bounding box center [532, 181] width 121 height 19
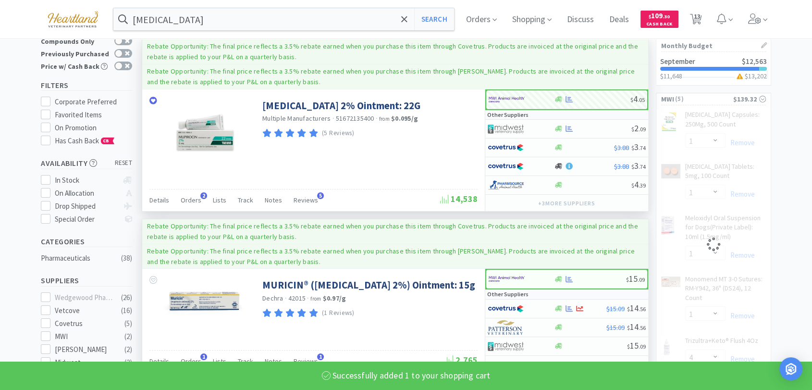
select select "1"
select select "4"
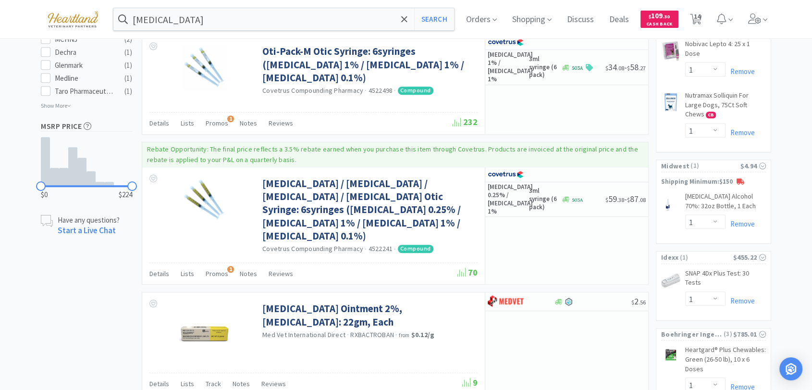
scroll to position [534, 0]
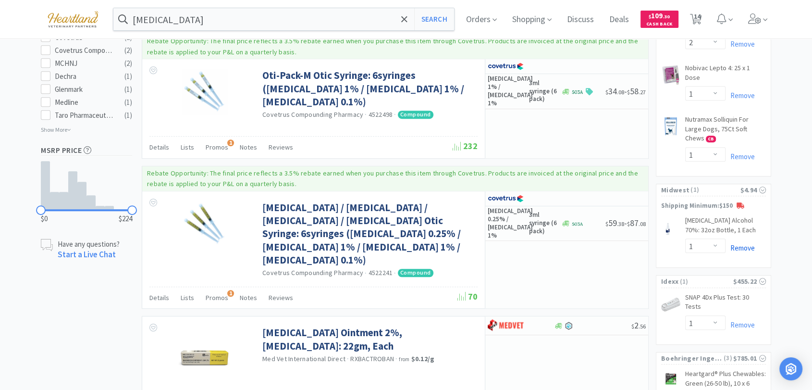
click at [741, 243] on link "Remove" at bounding box center [739, 247] width 29 height 9
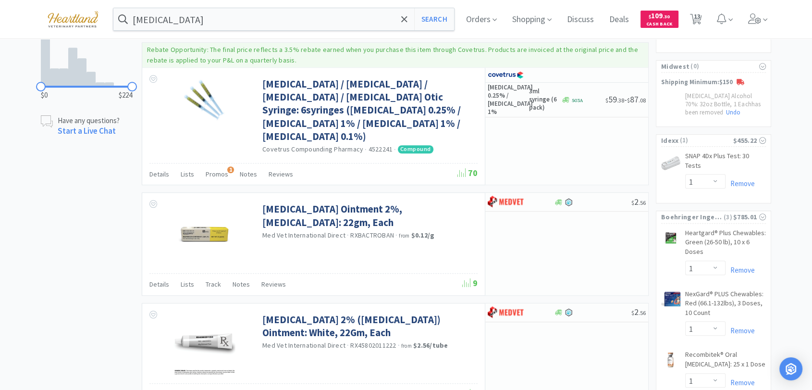
scroll to position [640, 0]
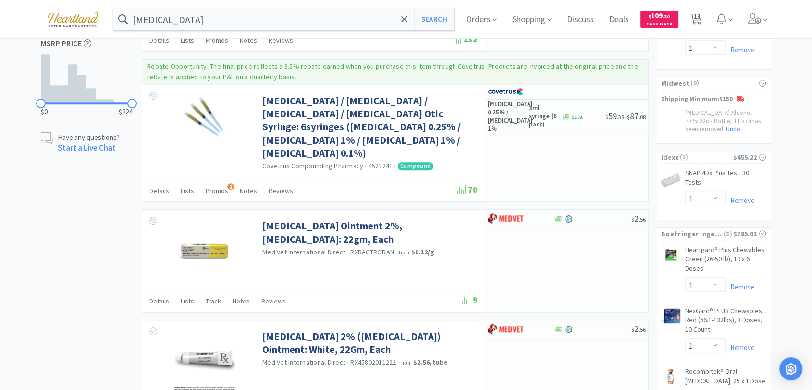
click at [699, 20] on span "13" at bounding box center [696, 16] width 7 height 38
select select "1"
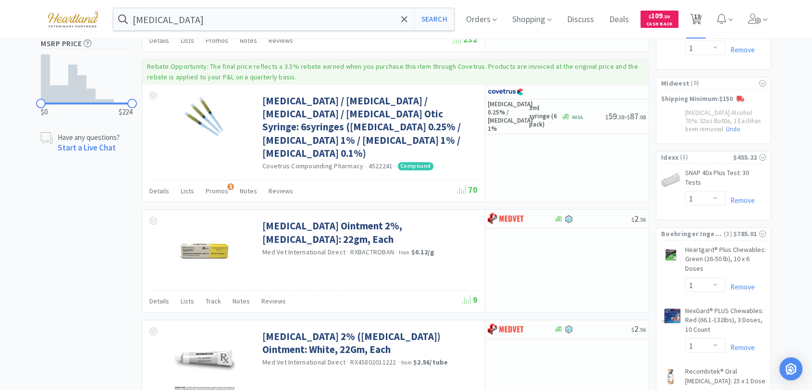
select select "1"
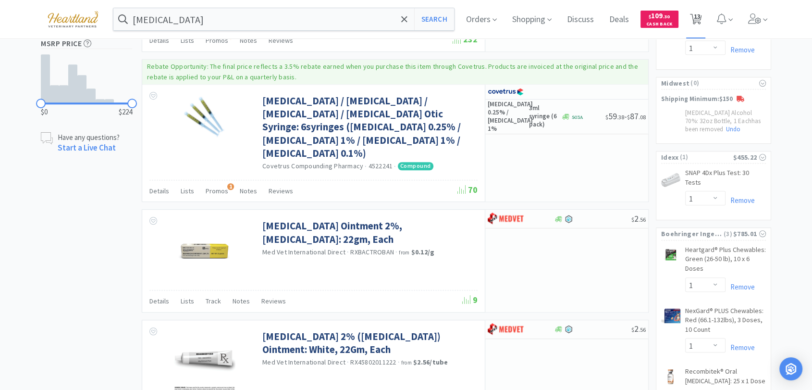
select select "4"
select select "2"
select select "1"
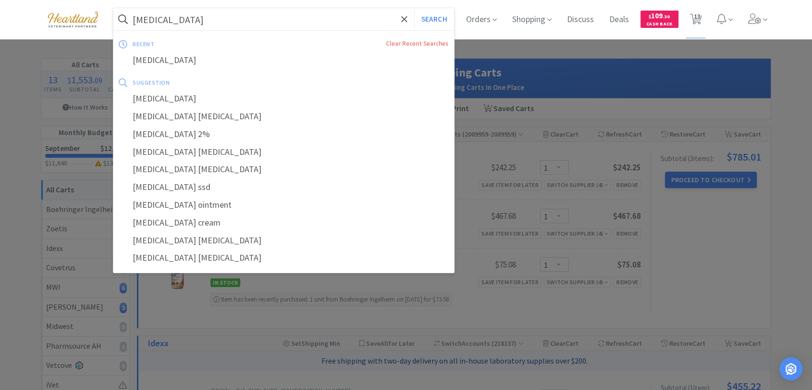
click at [218, 11] on input "[MEDICAL_DATA]" at bounding box center [283, 19] width 341 height 22
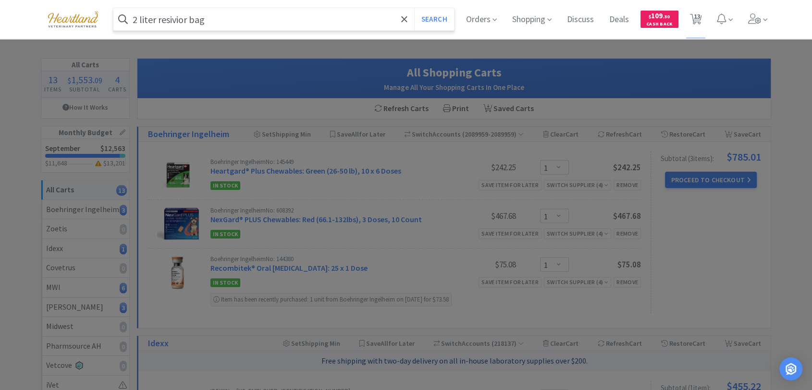
type input "2 liter resivior bag"
click at [414, 8] on button "Search" at bounding box center [434, 19] width 40 height 22
select select "1"
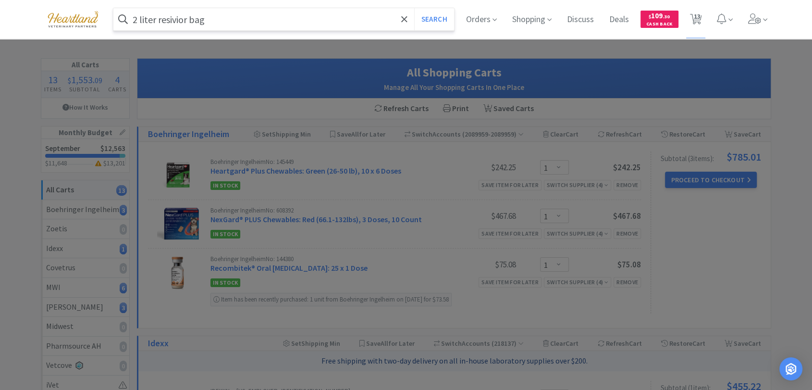
select select "1"
select select "4"
select select "2"
select select "1"
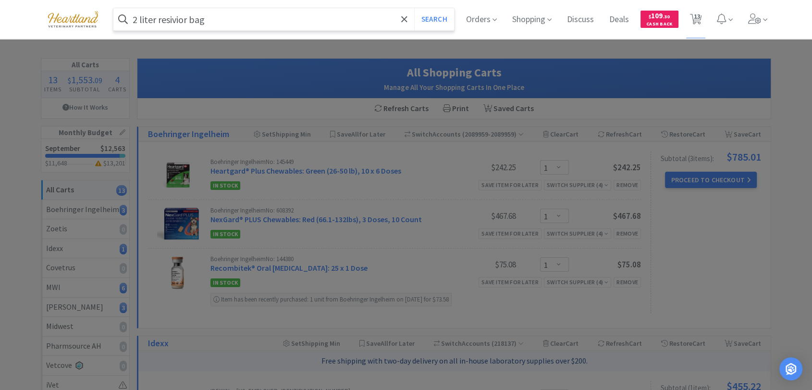
select select "1"
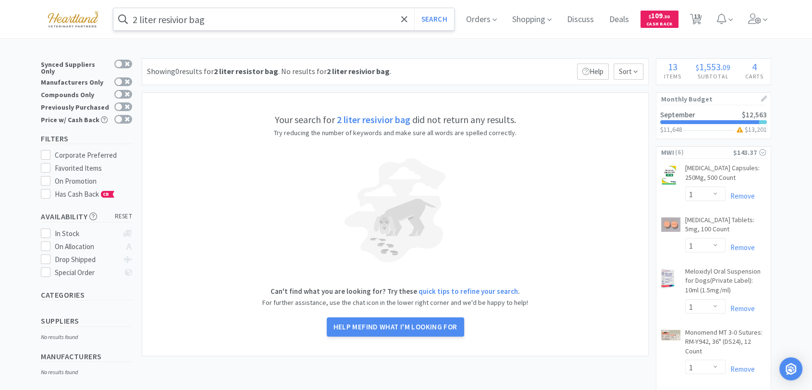
click at [172, 20] on input "2 liter resivior bag" at bounding box center [283, 19] width 341 height 22
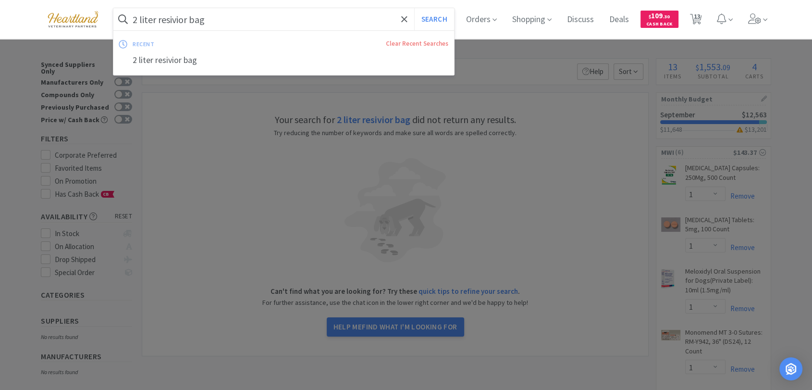
click at [173, 20] on input "2 liter resivior bag" at bounding box center [283, 19] width 341 height 22
click at [183, 17] on input "2 liter resivior bag" at bounding box center [283, 19] width 341 height 22
click at [162, 13] on input "2 liter resivior bag" at bounding box center [283, 19] width 341 height 22
click at [176, 20] on input "2 liter resivior bag" at bounding box center [283, 19] width 341 height 22
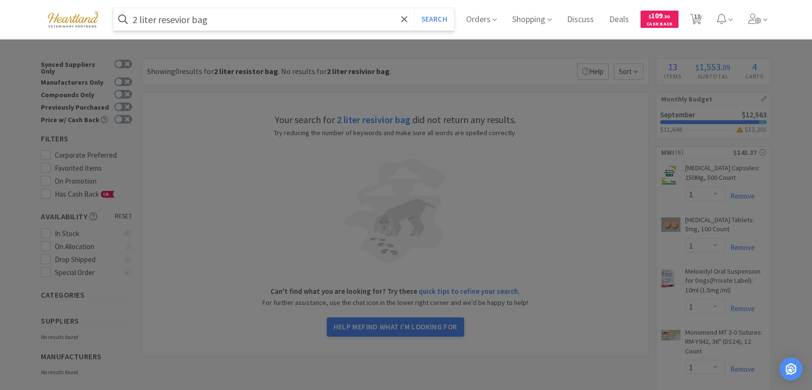
click at [414, 8] on button "Search" at bounding box center [434, 19] width 40 height 22
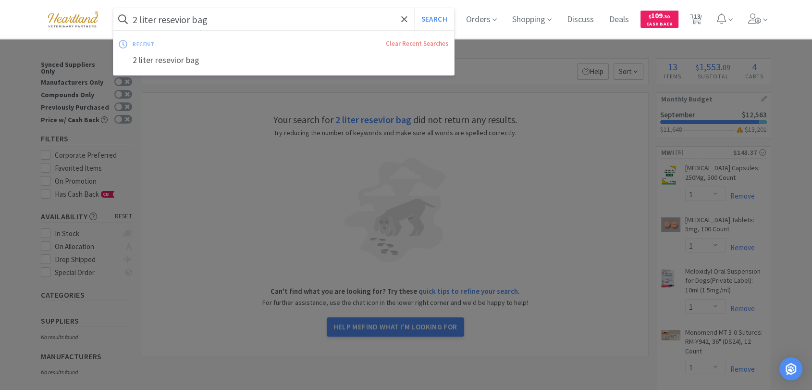
click at [191, 18] on input "2 liter resevior bag" at bounding box center [283, 19] width 341 height 22
click at [239, 21] on input "2 liter resevior bag" at bounding box center [283, 19] width 341 height 22
click at [188, 18] on input "2 liter resevior bag" at bounding box center [283, 19] width 341 height 22
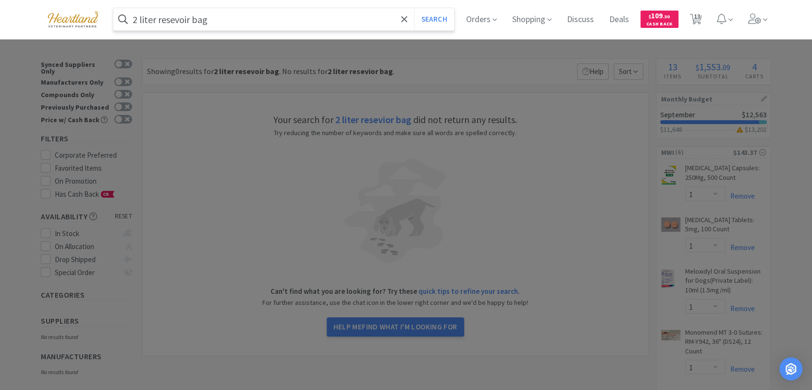
click at [414, 8] on button "Search" at bounding box center [434, 19] width 40 height 22
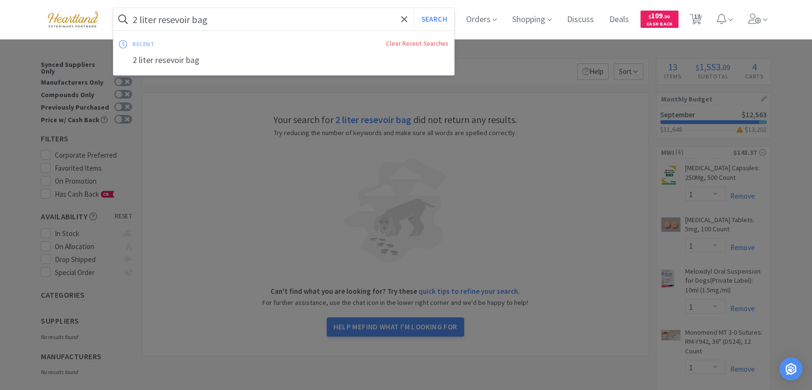
drag, startPoint x: 214, startPoint y: 21, endPoint x: 202, endPoint y: 22, distance: 11.6
click at [214, 21] on input "2 liter resevoir bag" at bounding box center [283, 19] width 341 height 22
click at [191, 17] on input "2 liter resevoir bag" at bounding box center [283, 19] width 341 height 22
click at [228, 16] on input "2 liter resevoir bag" at bounding box center [283, 19] width 341 height 22
click at [147, 19] on input "2 liter resevoir bag" at bounding box center [283, 19] width 341 height 22
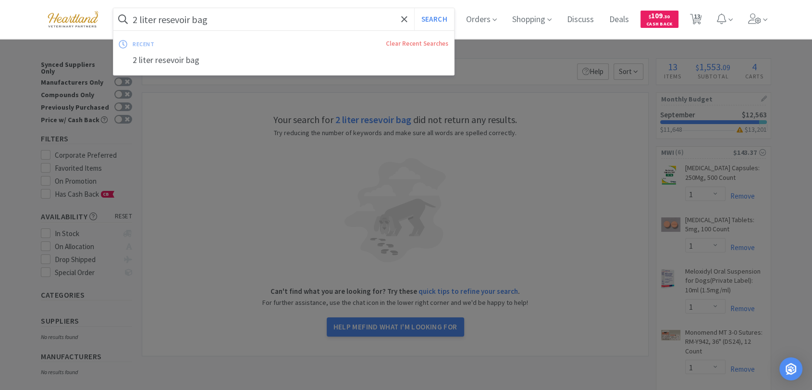
drag, startPoint x: 161, startPoint y: 17, endPoint x: 189, endPoint y: 21, distance: 28.2
click at [189, 21] on input "2 liter resevoir bag" at bounding box center [283, 19] width 341 height 22
click at [176, 23] on input "2 liter resevoir bag" at bounding box center [283, 19] width 341 height 22
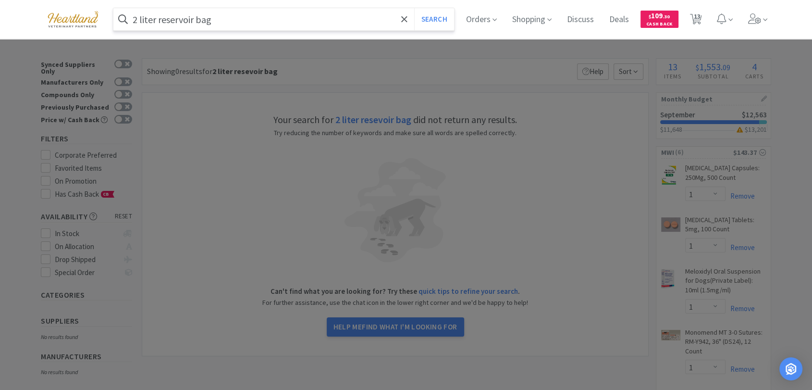
click at [414, 8] on button "Search" at bounding box center [434, 19] width 40 height 22
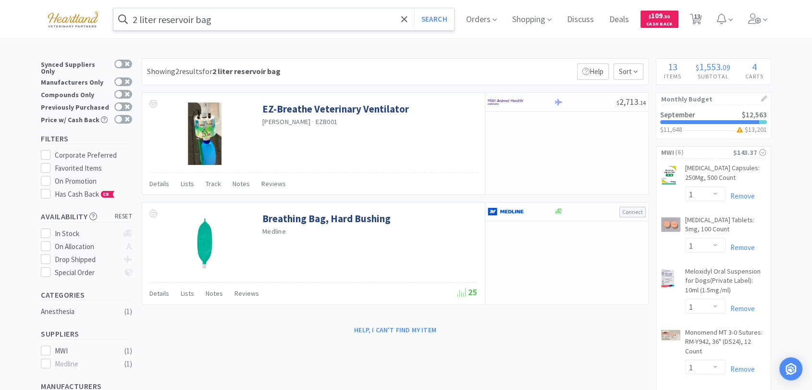
click at [223, 17] on input "2 liter reservoir bag" at bounding box center [283, 19] width 341 height 22
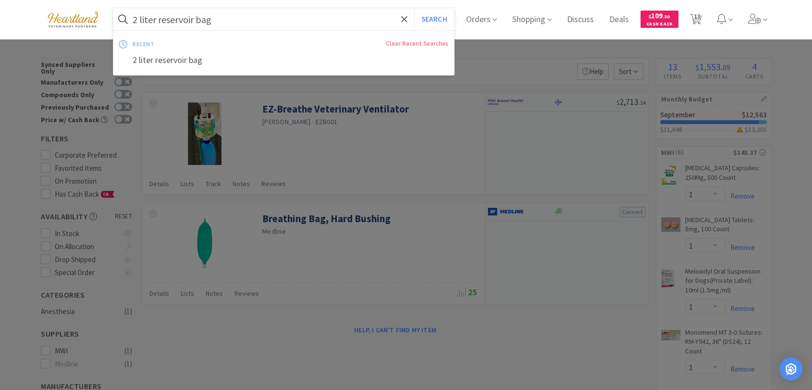
click at [157, 16] on input "2 liter reservoir bag" at bounding box center [283, 19] width 341 height 22
drag, startPoint x: 160, startPoint y: 20, endPoint x: 196, endPoint y: 22, distance: 35.6
click at [196, 22] on input "2 liter reservoir bag" at bounding box center [283, 19] width 341 height 22
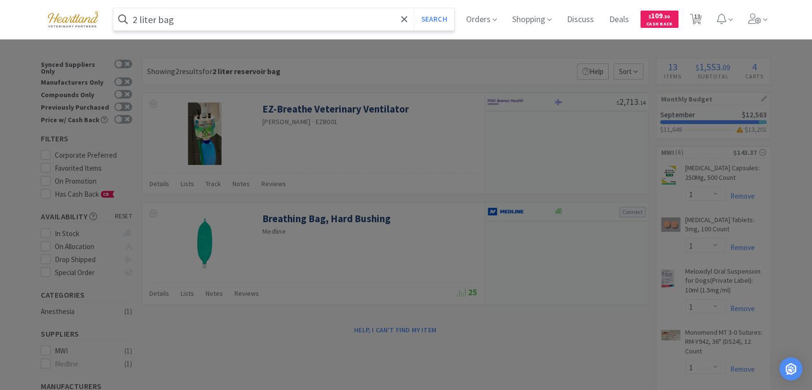
type input "2 liter bag"
click at [414, 8] on button "Search" at bounding box center [434, 19] width 40 height 22
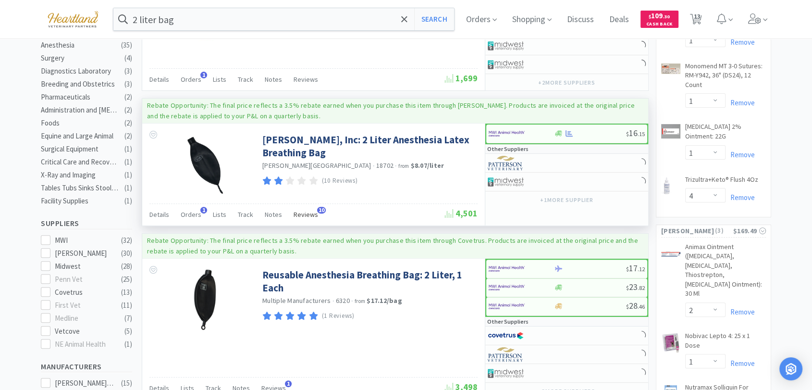
scroll to position [267, 0]
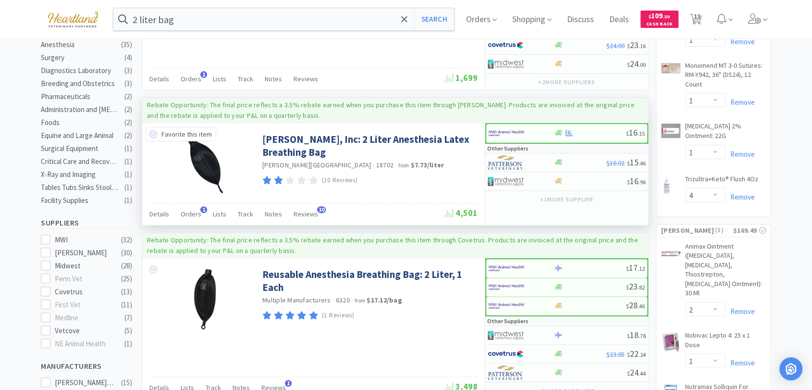
click at [151, 131] on icon at bounding box center [153, 134] width 8 height 8
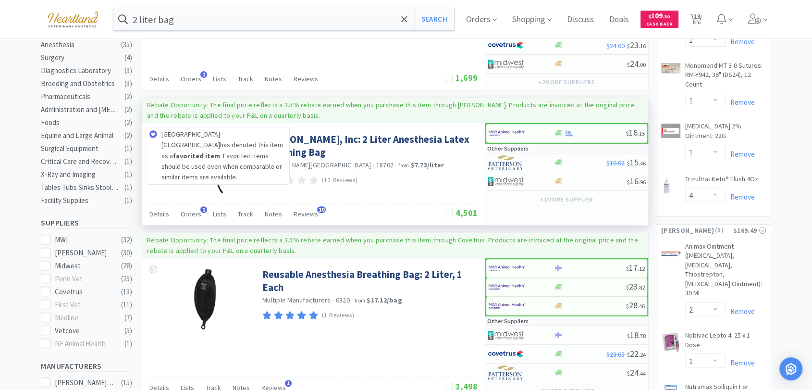
click at [151, 130] on icon at bounding box center [153, 134] width 8 height 8
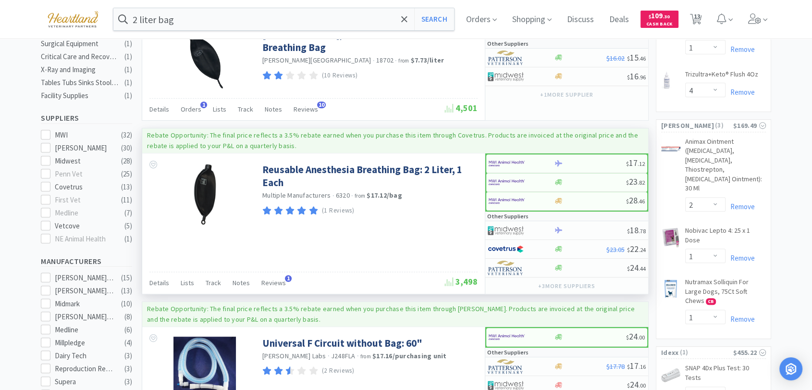
scroll to position [373, 0]
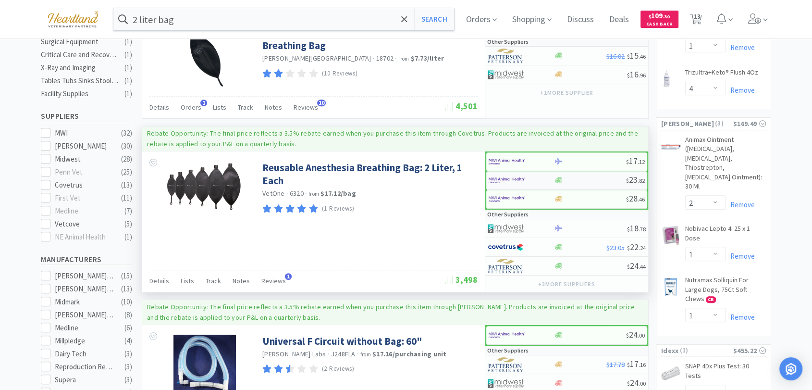
click at [502, 175] on img at bounding box center [506, 180] width 36 height 14
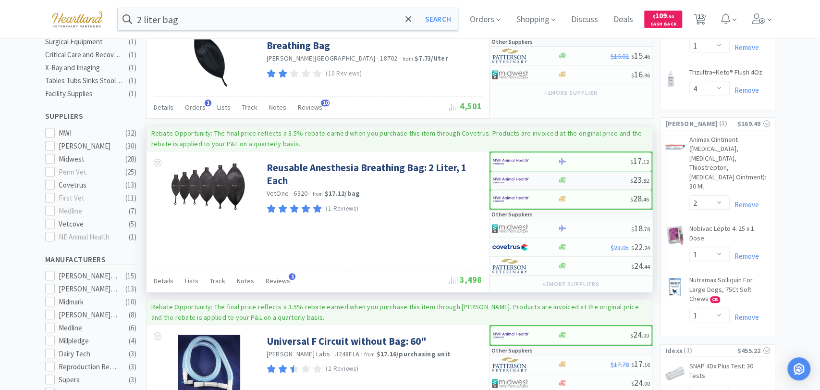
select select "1"
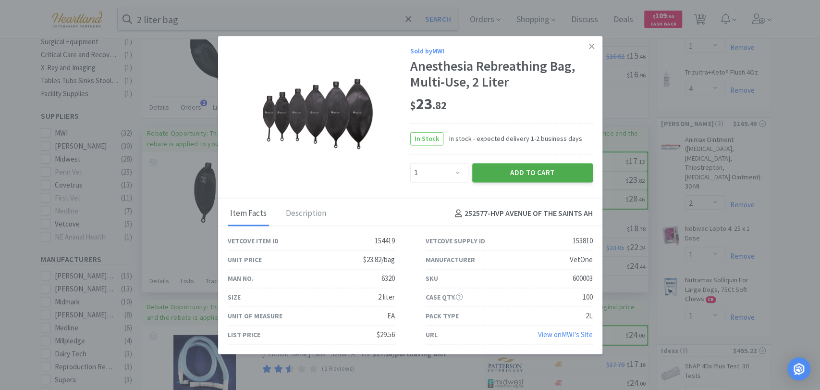
click at [507, 176] on button "Add to Cart" at bounding box center [532, 172] width 121 height 19
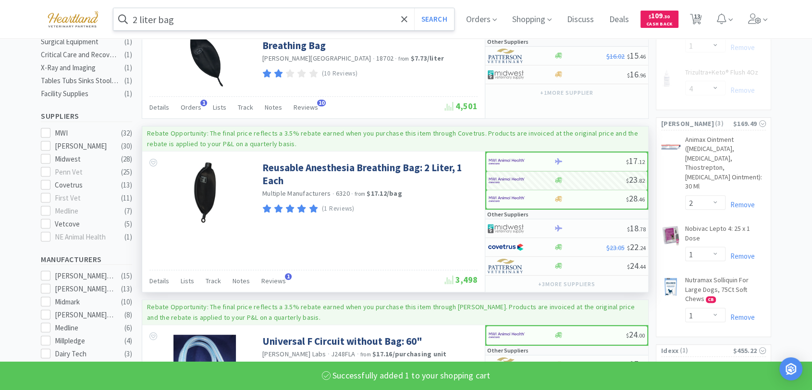
select select "1"
click at [222, 13] on input "2 liter bag" at bounding box center [283, 19] width 341 height 22
select select "4"
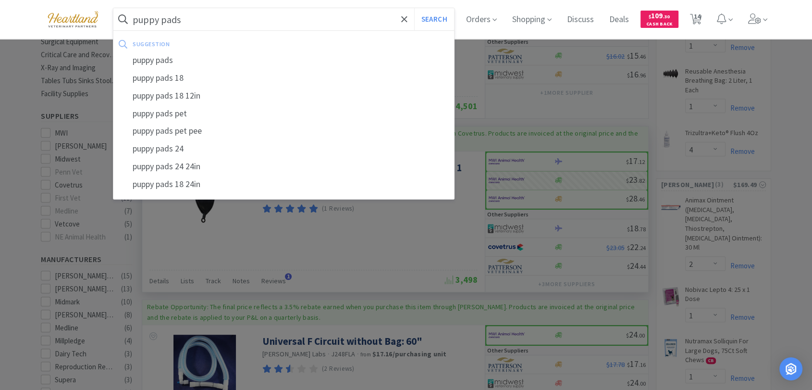
type input "puppy pads"
click at [414, 8] on button "Search" at bounding box center [434, 19] width 40 height 22
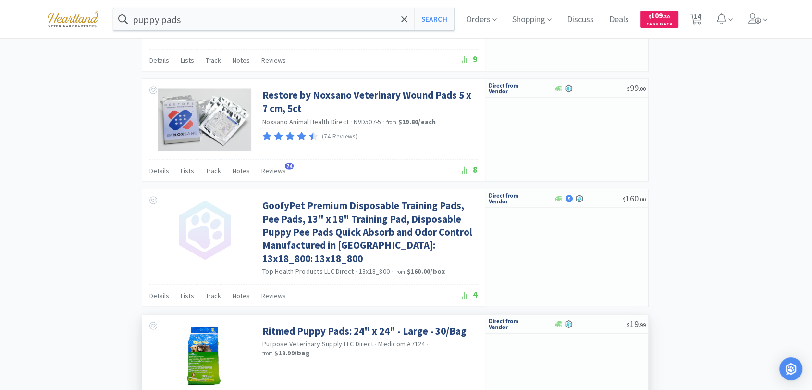
scroll to position [1708, 0]
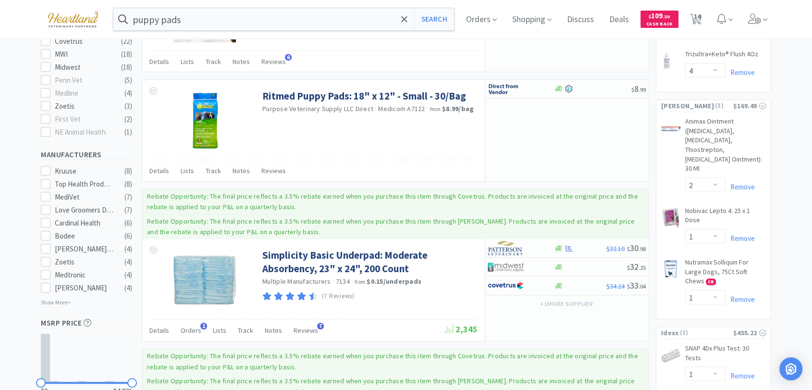
scroll to position [480, 0]
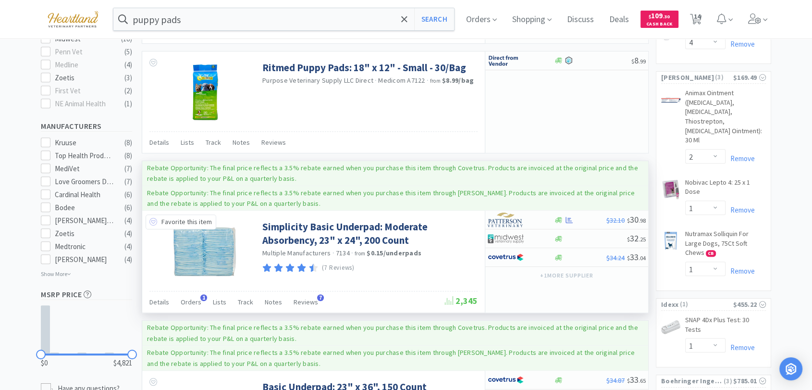
click at [156, 221] on icon at bounding box center [153, 222] width 8 height 8
click at [572, 217] on icon at bounding box center [568, 219] width 7 height 7
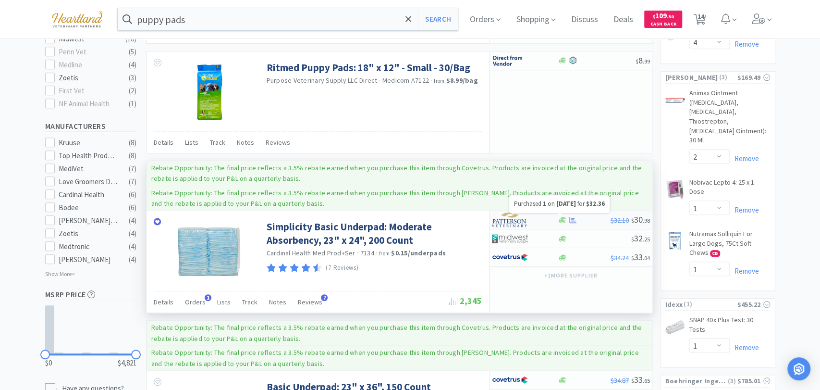
select select "1"
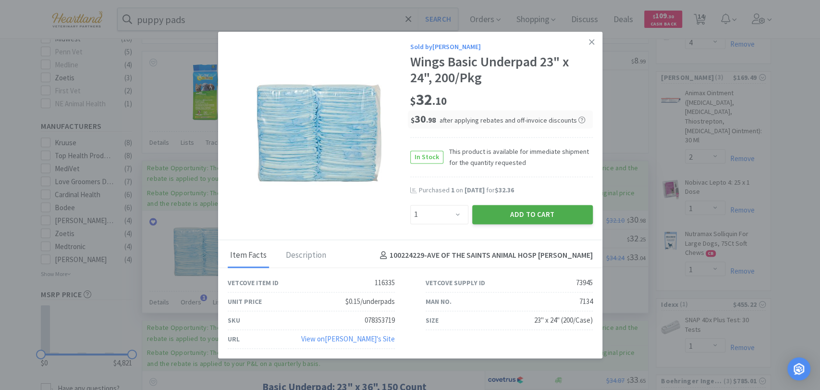
click at [568, 218] on button "Add to Cart" at bounding box center [532, 214] width 121 height 19
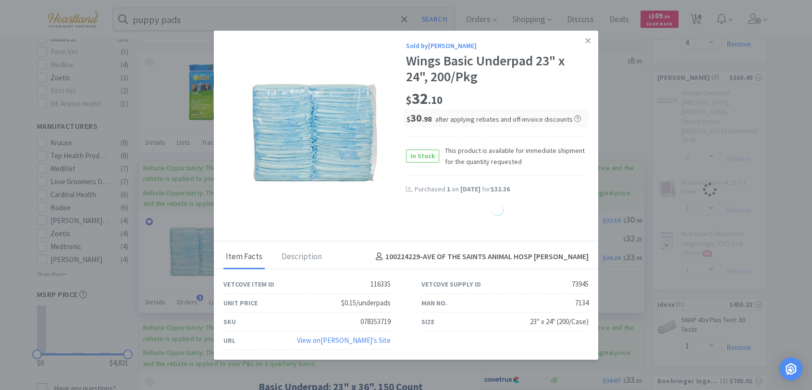
select select "1"
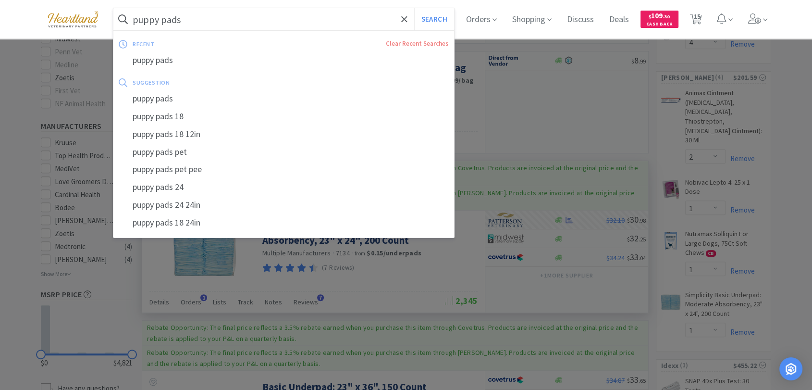
click at [284, 17] on input "puppy pads" at bounding box center [283, 19] width 341 height 22
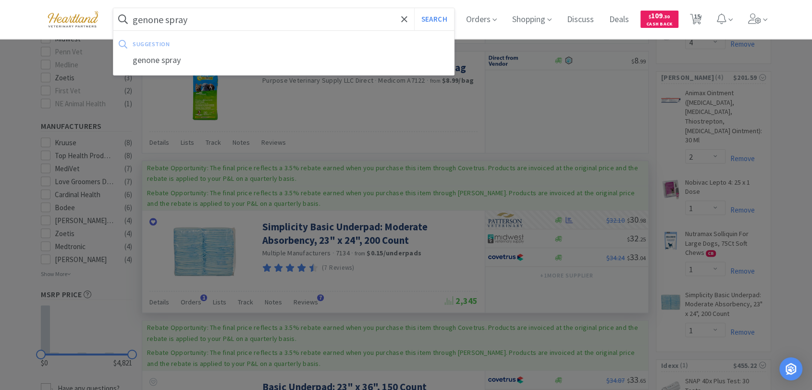
type input "genone spray"
click at [414, 8] on button "Search" at bounding box center [434, 19] width 40 height 22
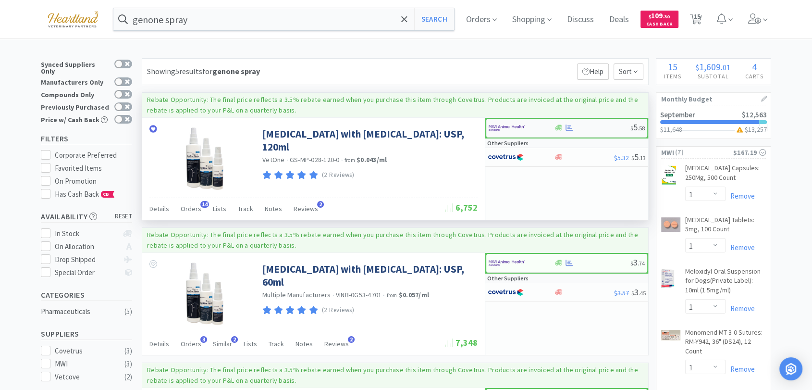
click at [514, 126] on img at bounding box center [506, 128] width 36 height 14
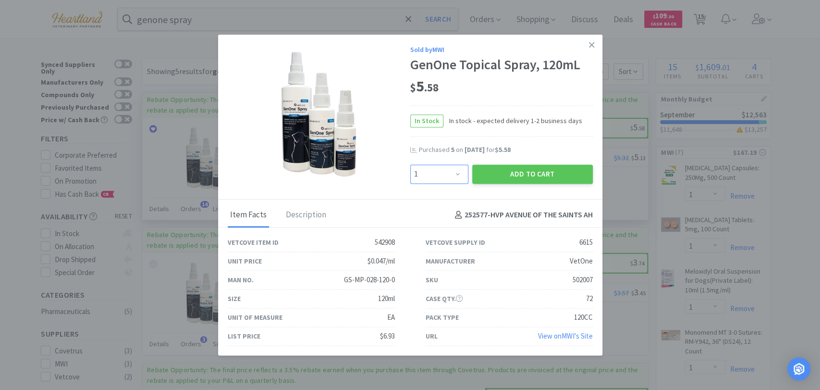
click at [457, 172] on select "Enter Quantity 1 2 3 4 5 6 7 8 9 10 11 12 13 14 15 16 17 18 19 20 Enter Quantity" at bounding box center [439, 173] width 58 height 19
select select "2"
click at [410, 164] on select "Enter Quantity 1 2 3 4 5 6 7 8 9 10 11 12 13 14 15 16 17 18 19 20 Enter Quantity" at bounding box center [439, 173] width 58 height 19
click at [509, 174] on button "Add to Cart" at bounding box center [532, 173] width 121 height 19
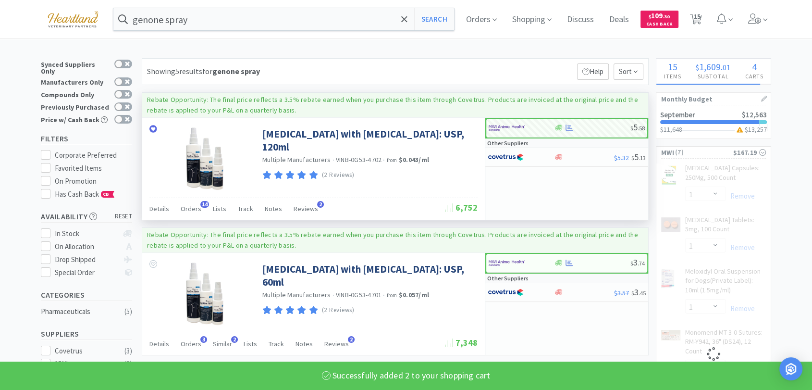
select select "2"
select select "1"
select select "4"
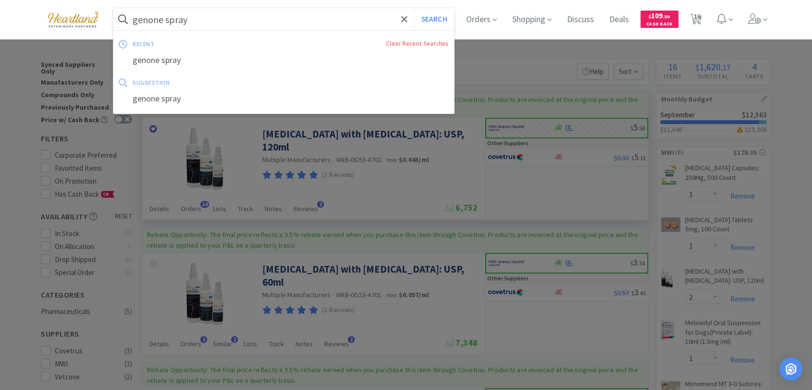
click at [268, 23] on input "genone spray" at bounding box center [283, 19] width 341 height 22
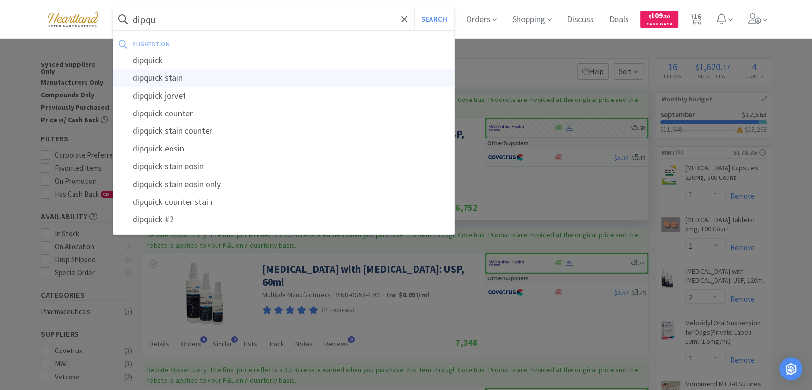
click at [216, 79] on div "dipquick stain" at bounding box center [283, 78] width 341 height 18
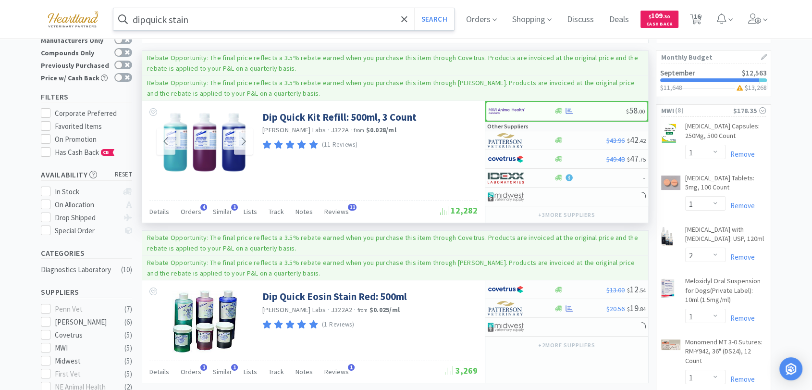
scroll to position [213, 0]
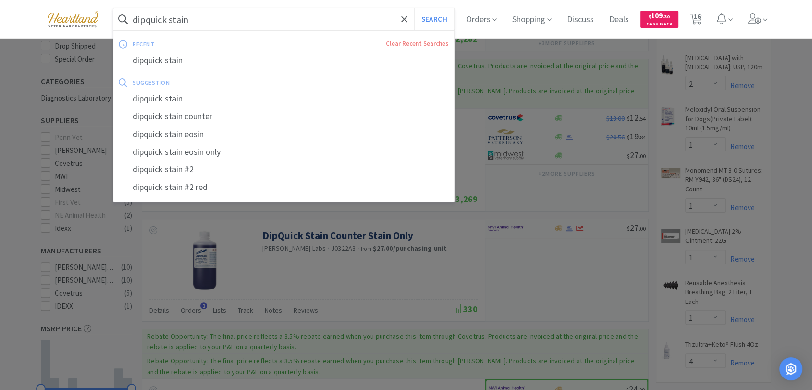
click at [269, 21] on input "dipquick stain" at bounding box center [283, 19] width 341 height 22
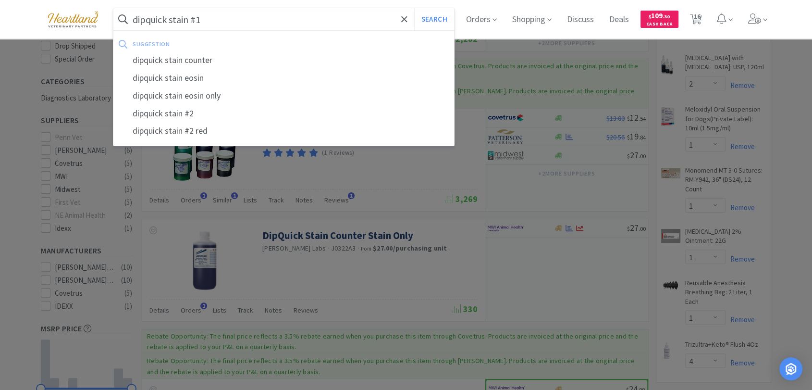
type input "dipquick stain #1"
click at [414, 8] on button "Search" at bounding box center [434, 19] width 40 height 22
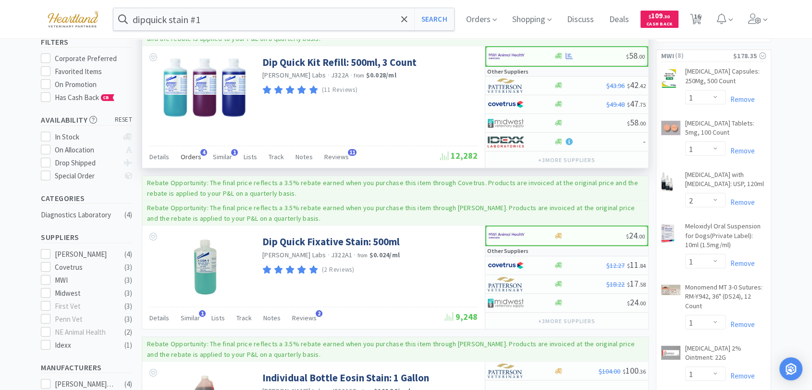
scroll to position [53, 0]
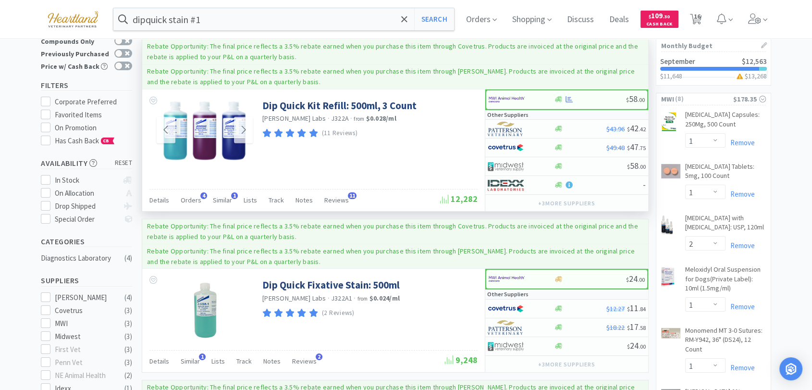
click at [174, 149] on img at bounding box center [204, 130] width 87 height 62
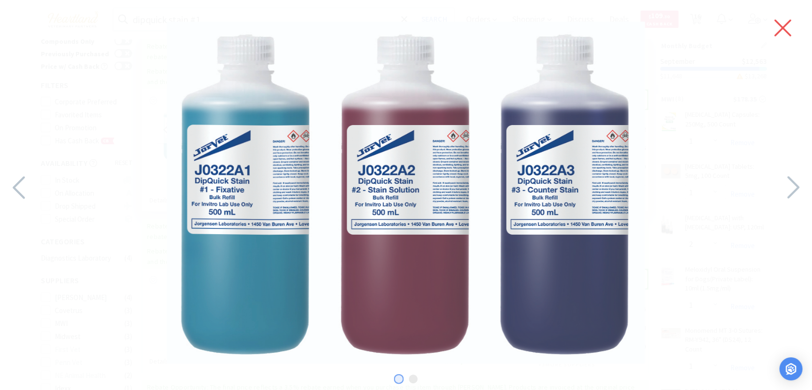
click at [786, 33] on icon at bounding box center [782, 27] width 20 height 27
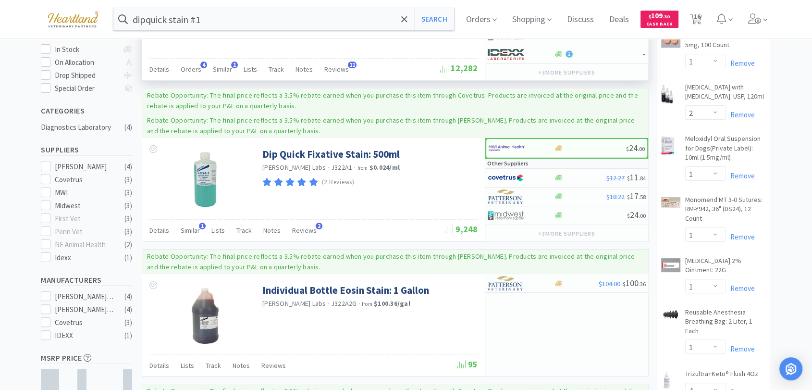
scroll to position [213, 0]
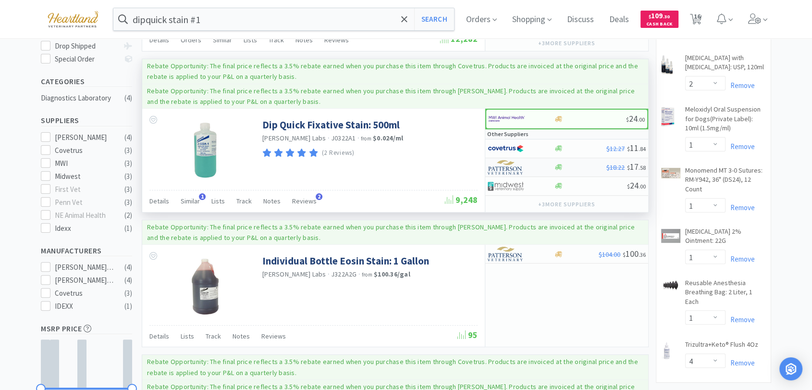
click at [503, 165] on img at bounding box center [506, 167] width 36 height 14
select select "1"
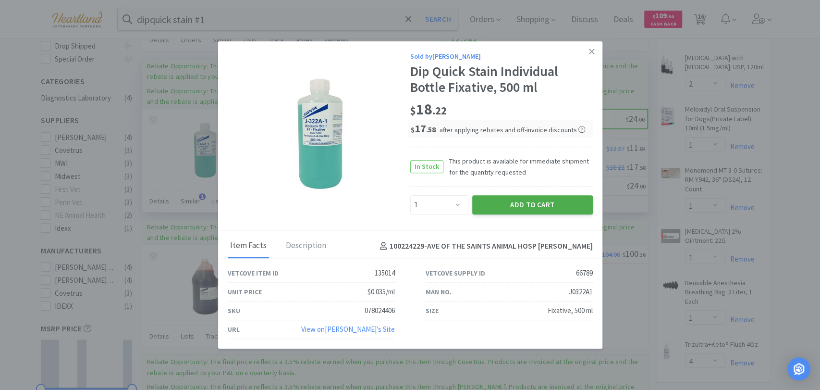
click at [528, 207] on button "Add to Cart" at bounding box center [532, 204] width 121 height 19
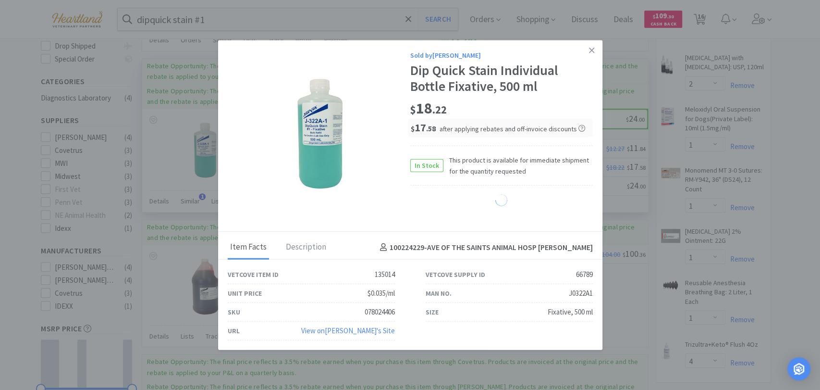
select select "1"
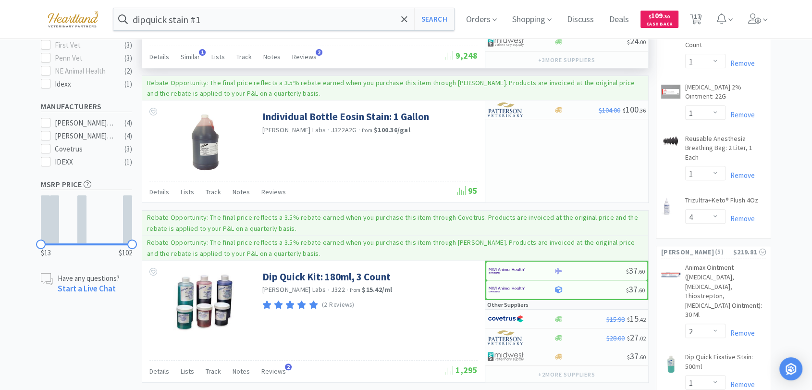
scroll to position [373, 0]
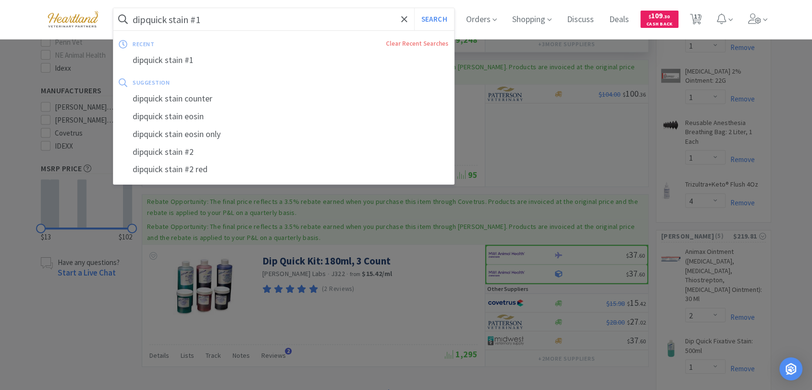
click at [238, 28] on input "dipquick stain #1" at bounding box center [283, 19] width 341 height 22
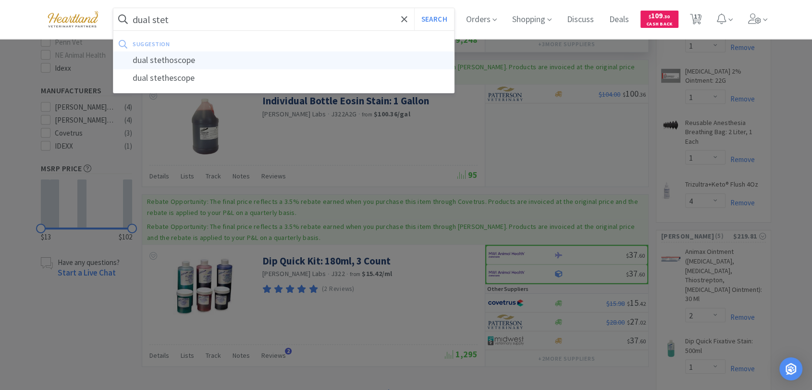
click at [184, 54] on div "dual stethoscope" at bounding box center [283, 60] width 341 height 18
type input "dual stethoscope"
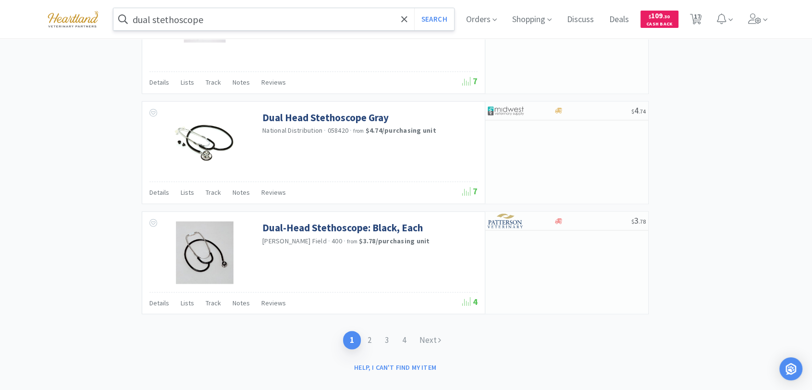
scroll to position [1527, 0]
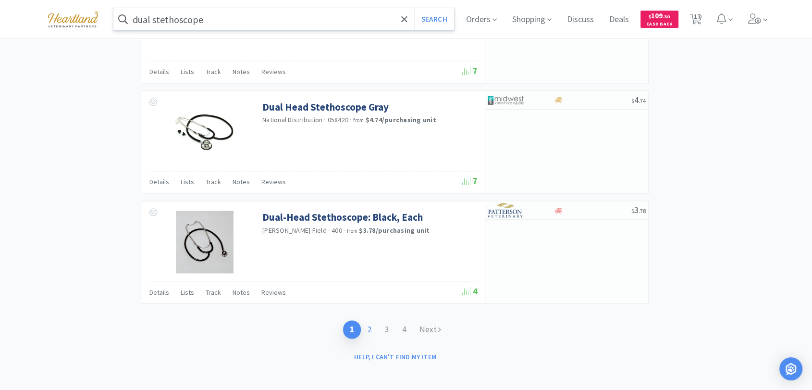
click at [369, 328] on link "2" at bounding box center [369, 329] width 17 height 18
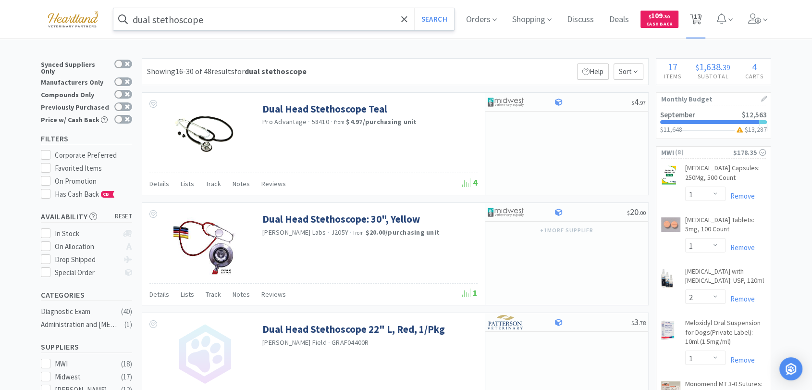
click at [699, 15] on span "17" at bounding box center [696, 16] width 7 height 38
select select "1"
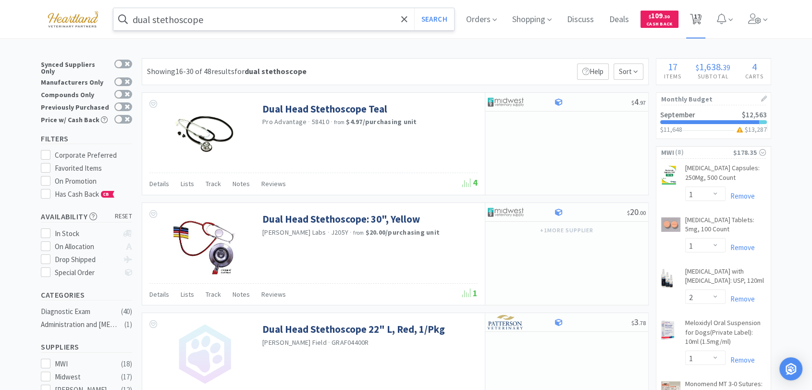
select select "1"
select select "2"
select select "1"
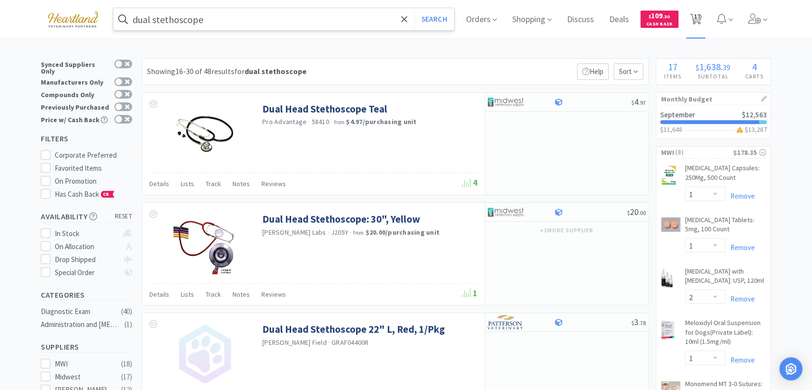
select select "1"
select select "4"
select select "2"
select select "1"
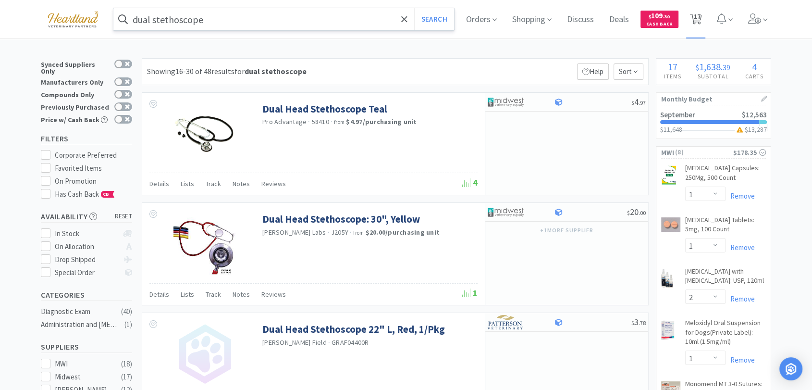
select select "1"
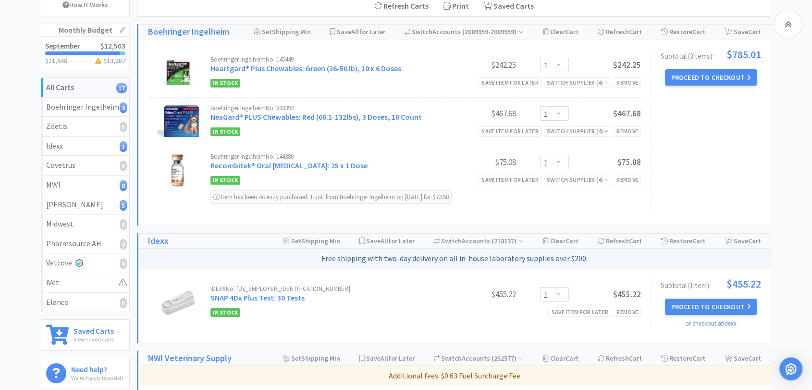
scroll to position [107, 0]
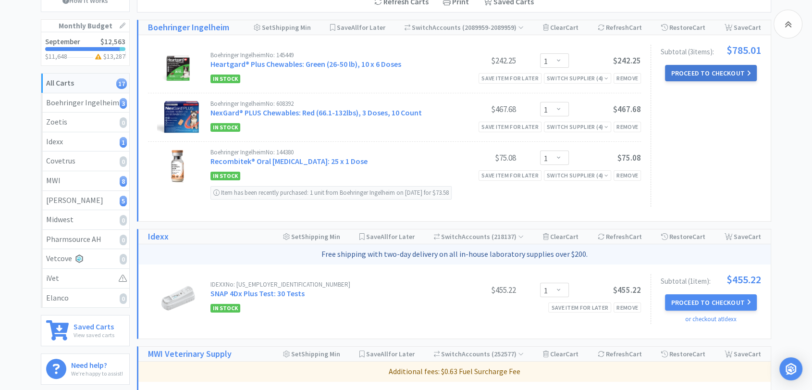
click at [743, 73] on button "Proceed to Checkout" at bounding box center [710, 73] width 91 height 16
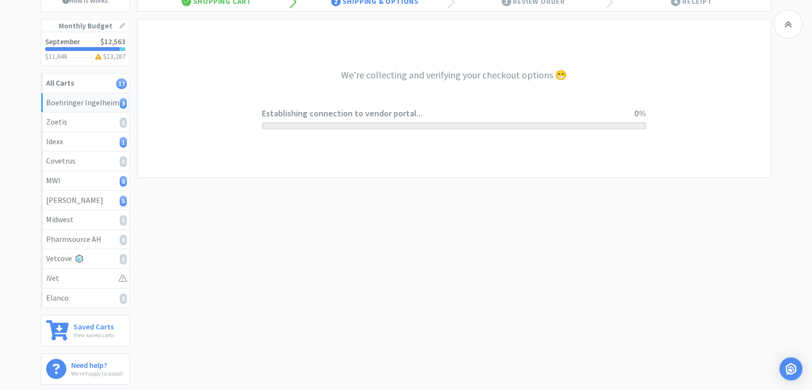
select select "invoice"
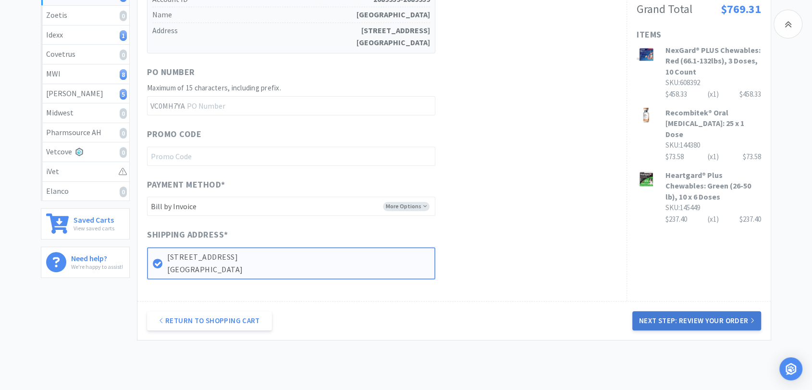
click at [727, 322] on button "Next Step: Review Your Order" at bounding box center [696, 320] width 129 height 19
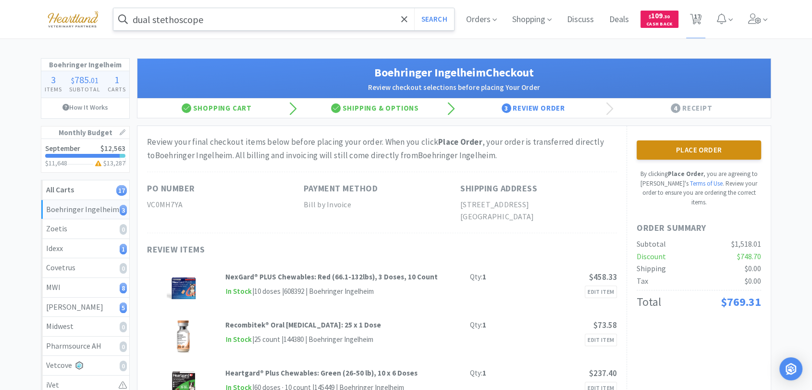
click at [715, 150] on button "Place Order" at bounding box center [698, 149] width 124 height 19
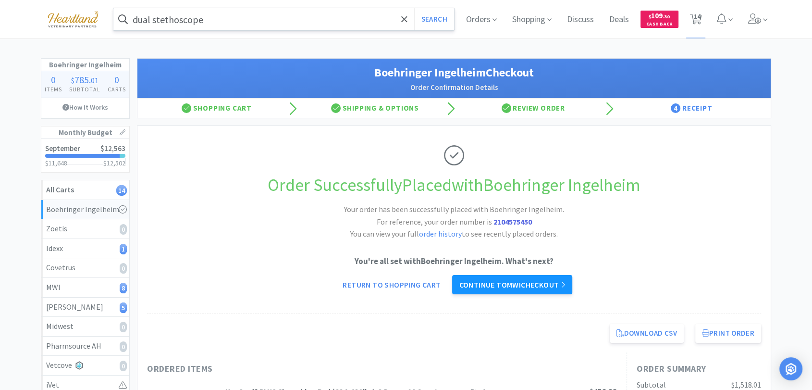
click at [512, 285] on link "Continue to MWI checkout" at bounding box center [512, 284] width 120 height 19
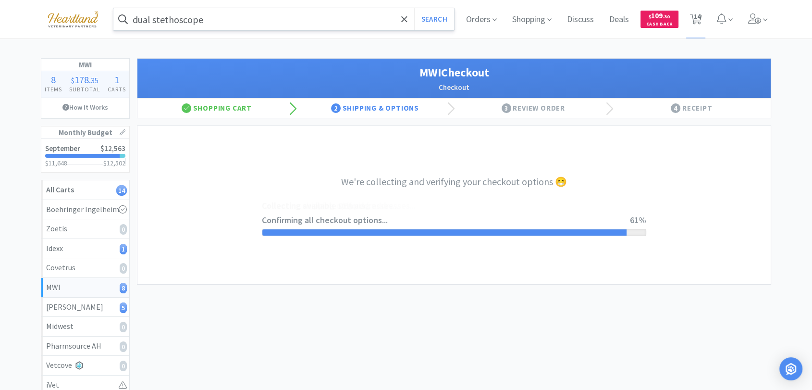
select select "STD_"
select select "FX9"
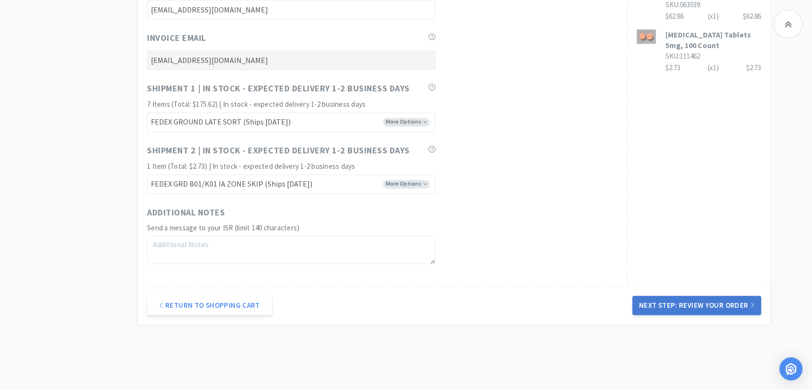
click at [696, 308] on button "Next Step: Review Your Order" at bounding box center [696, 304] width 129 height 19
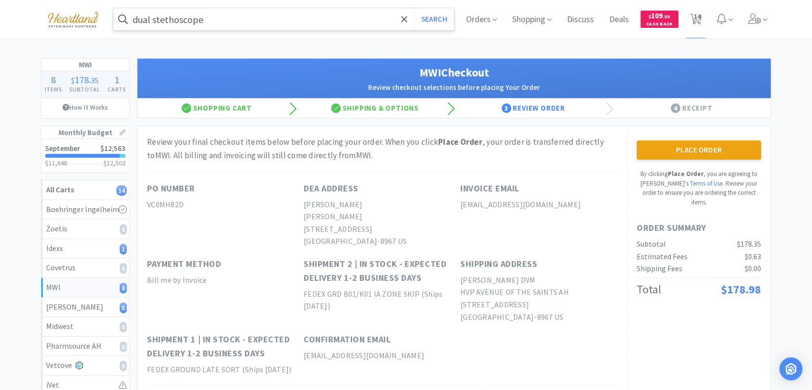
click at [691, 153] on button "Place Order" at bounding box center [698, 149] width 124 height 19
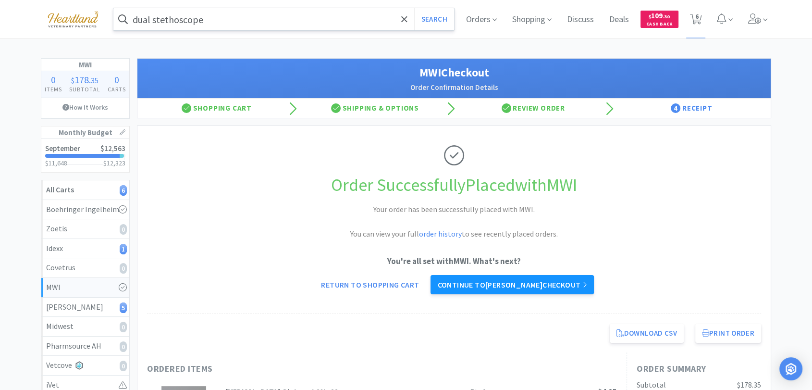
click at [500, 282] on link "Continue to [PERSON_NAME] checkout" at bounding box center [511, 284] width 163 height 19
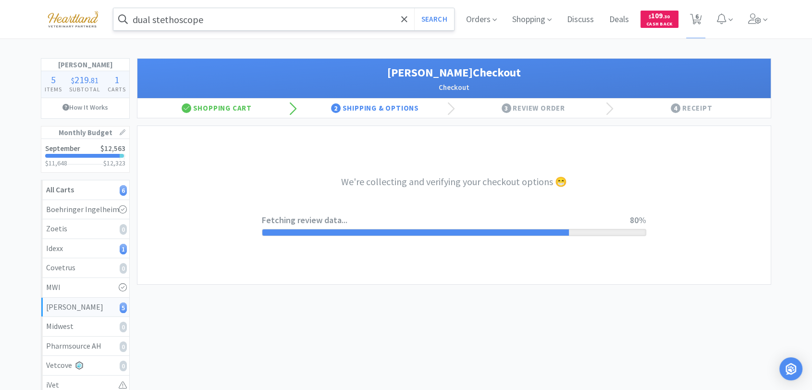
select select "1"
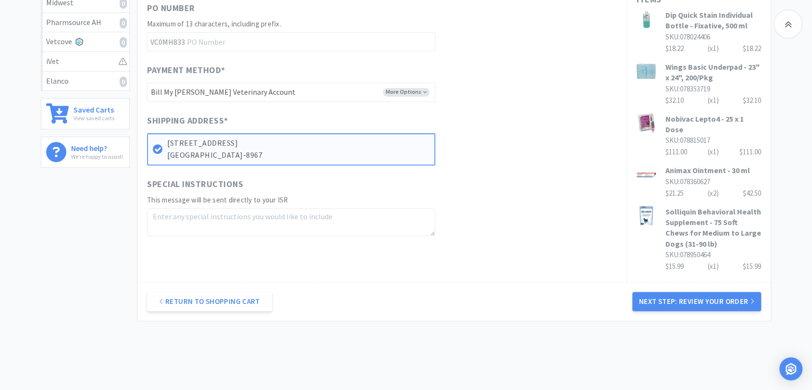
scroll to position [342, 0]
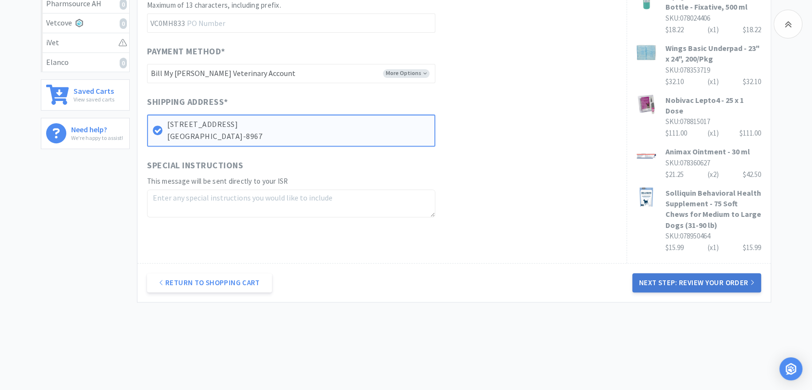
click at [681, 274] on button "Next Step: Review Your Order" at bounding box center [696, 282] width 129 height 19
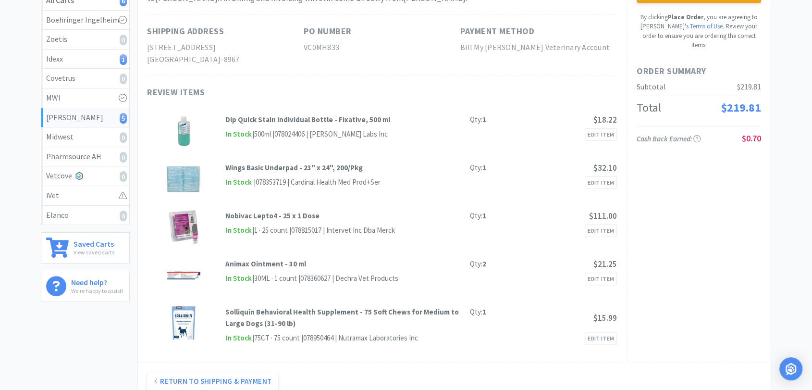
scroll to position [0, 0]
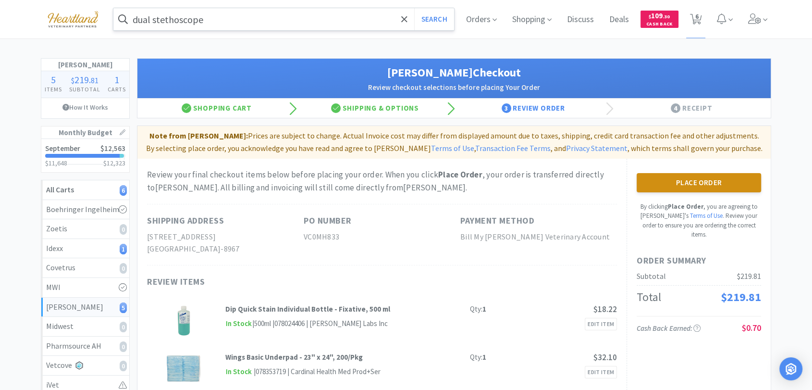
click at [676, 181] on button "Place Order" at bounding box center [698, 182] width 124 height 19
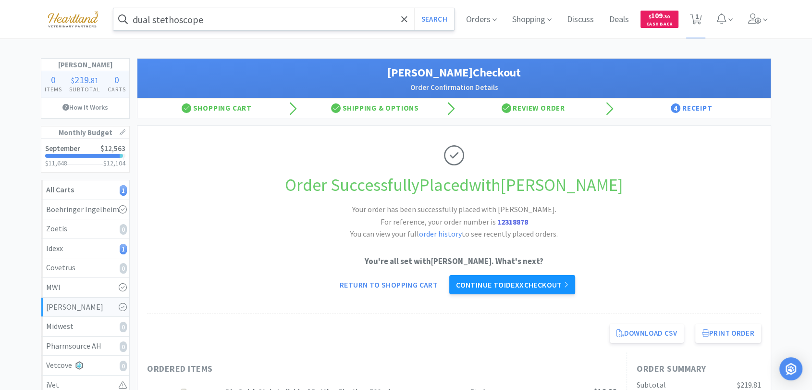
click at [530, 286] on link "Continue to Idexx checkout" at bounding box center [512, 284] width 126 height 19
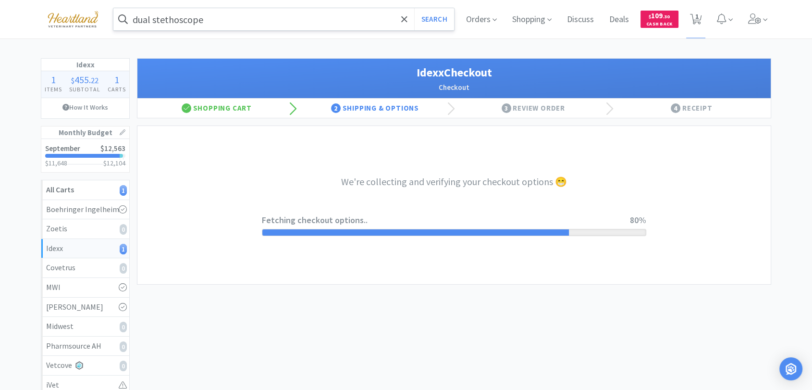
select select "904"
select select "003"
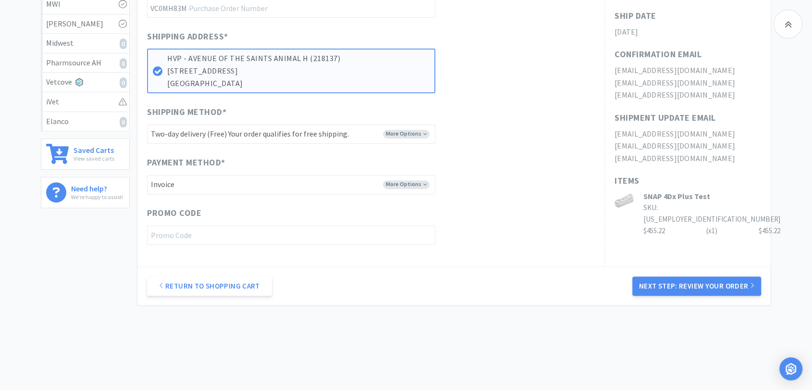
scroll to position [296, 0]
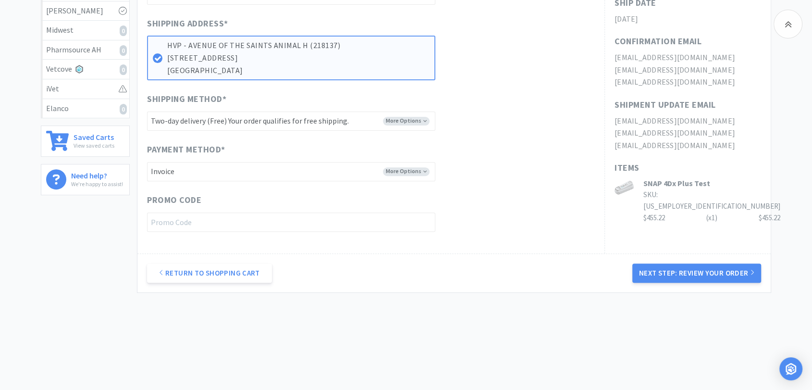
click at [642, 269] on button "Next Step: Review Your Order" at bounding box center [696, 272] width 129 height 19
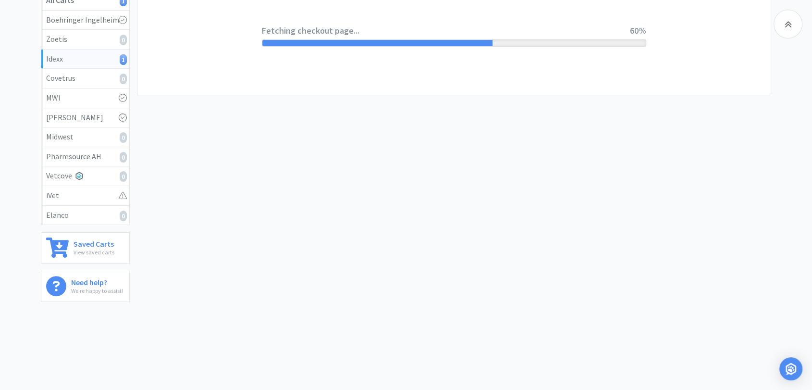
scroll to position [0, 0]
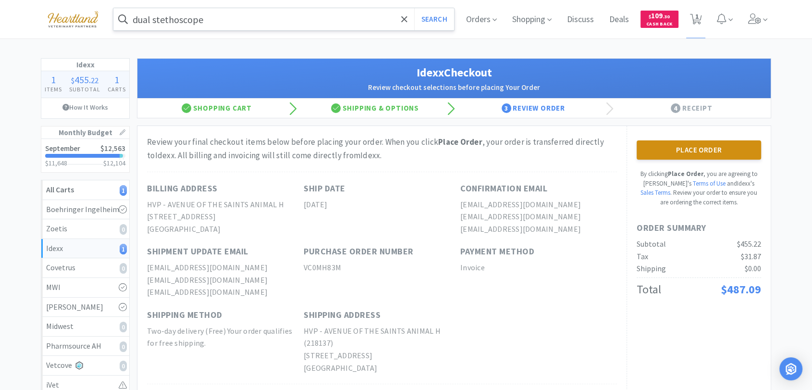
click at [706, 154] on button "Place Order" at bounding box center [698, 149] width 124 height 19
